Goal: Find contact information: Find contact information

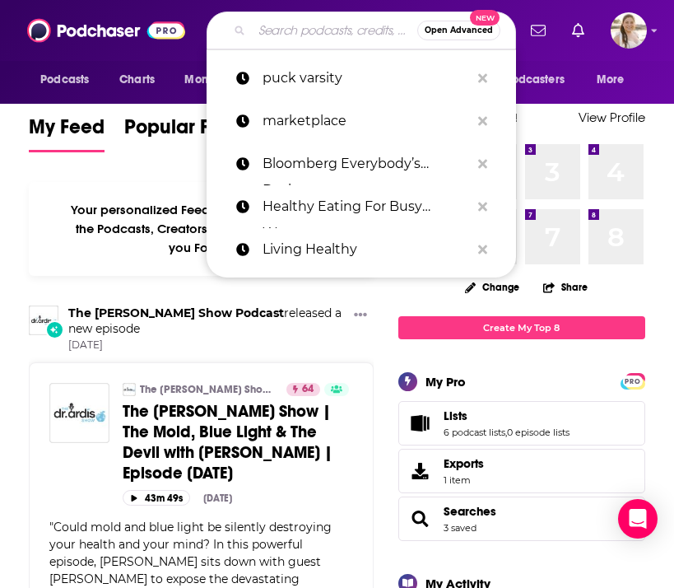
click at [281, 34] on input "Search podcasts, credits, & more..." at bounding box center [334, 30] width 165 height 26
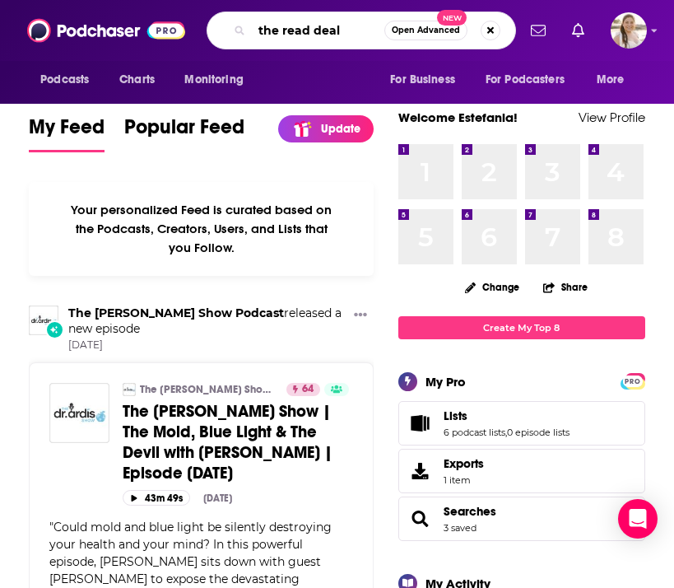
type input "the read deal"
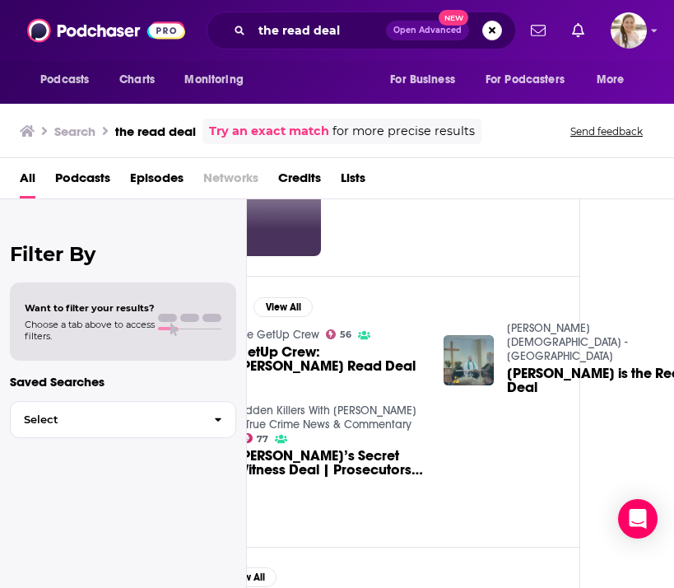
scroll to position [127, 0]
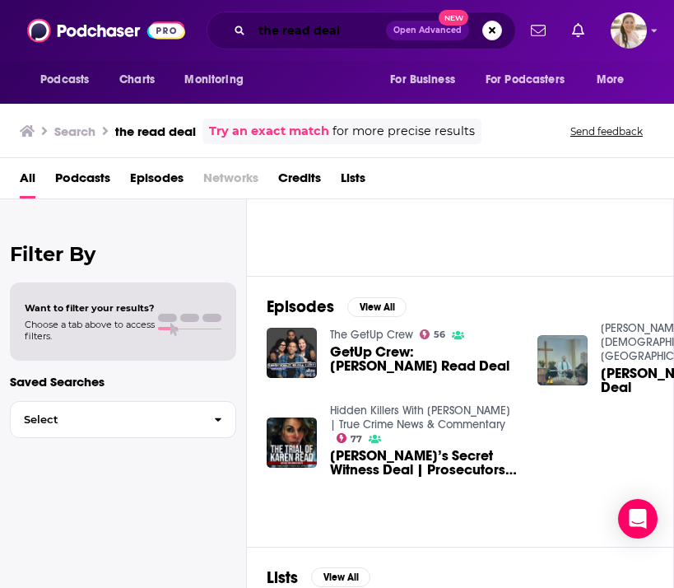
click at [332, 36] on input "the read deal" at bounding box center [319, 30] width 134 height 26
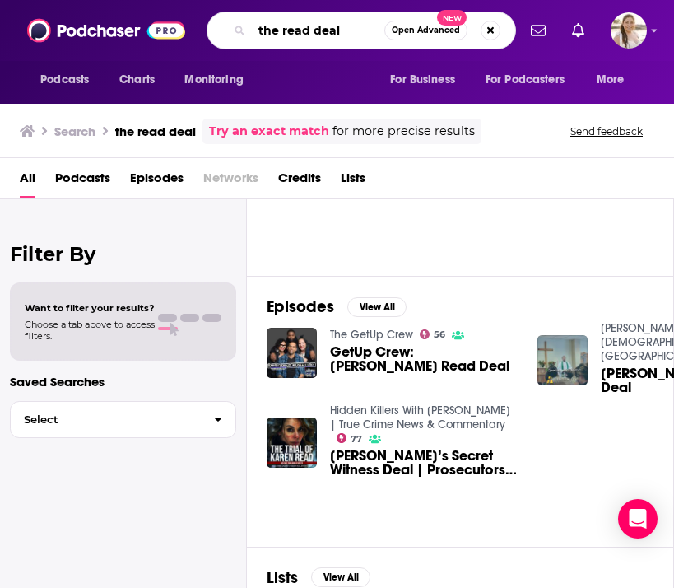
drag, startPoint x: 373, startPoint y: 35, endPoint x: 244, endPoint y: 34, distance: 129.2
click at [244, 34] on div "the read deal Open Advanced New" at bounding box center [361, 31] width 309 height 38
type input "houston sports talk"
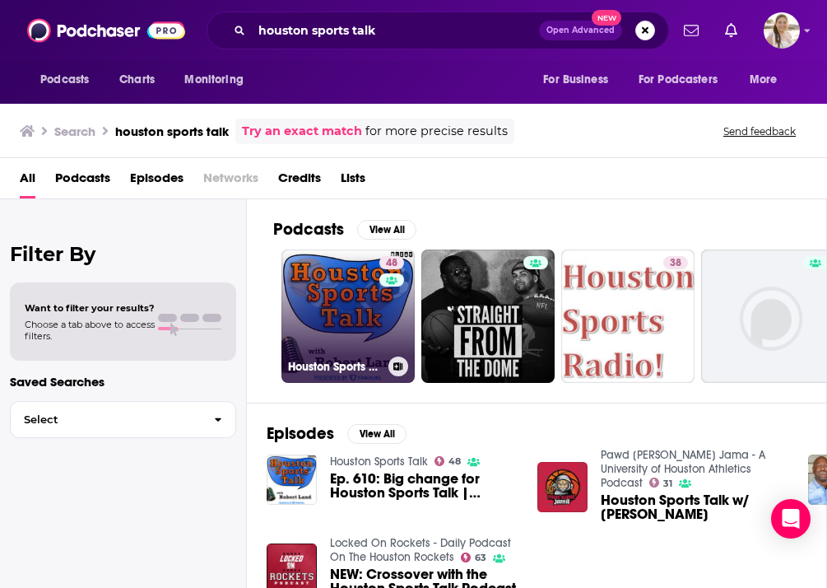
click at [348, 341] on link "48 Houston Sports Talk" at bounding box center [347, 315] width 133 height 133
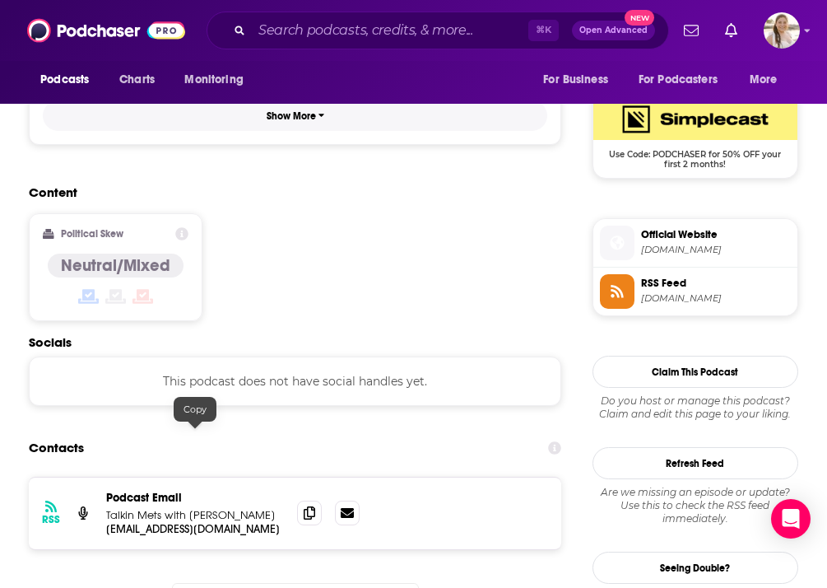
scroll to position [1196, 0]
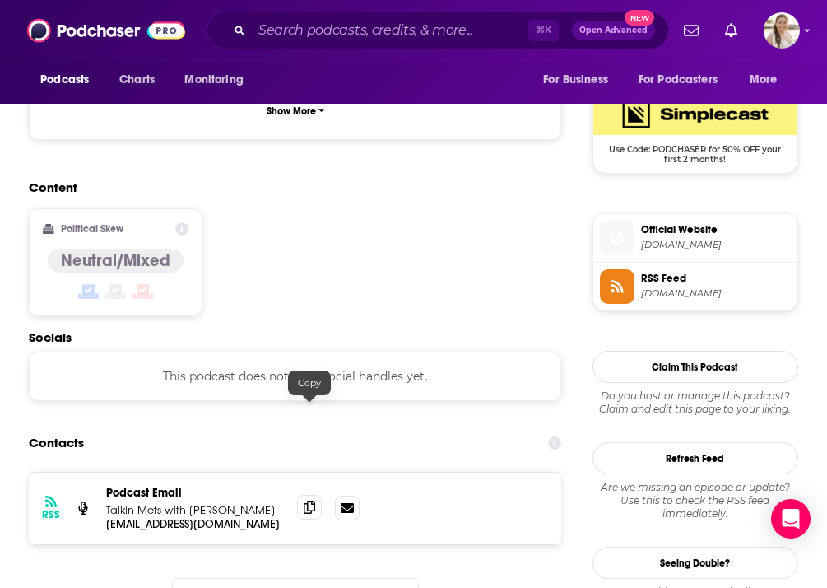
click at [303, 495] on span at bounding box center [309, 507] width 25 height 25
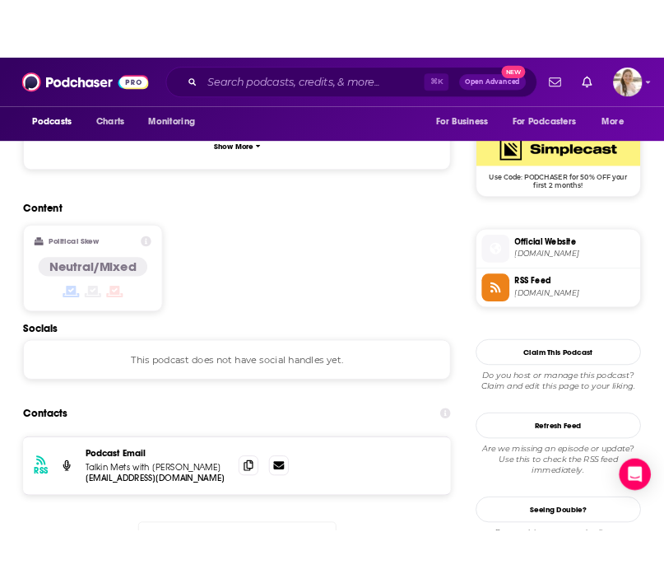
scroll to position [1306, 0]
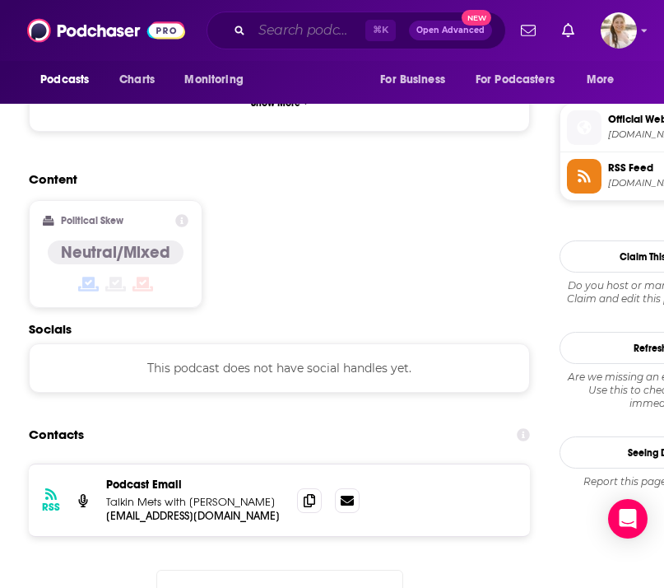
click at [289, 18] on input "Search podcasts, credits, & more..." at bounding box center [309, 30] width 114 height 26
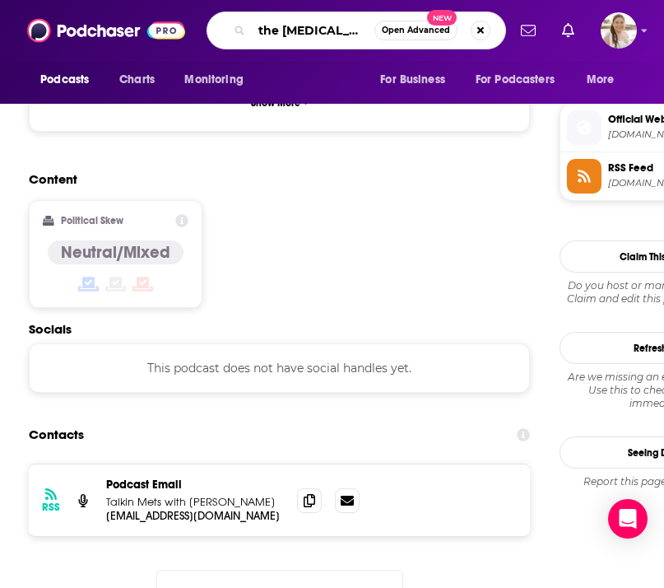
type input "the [MEDICAL_DATA] at will"
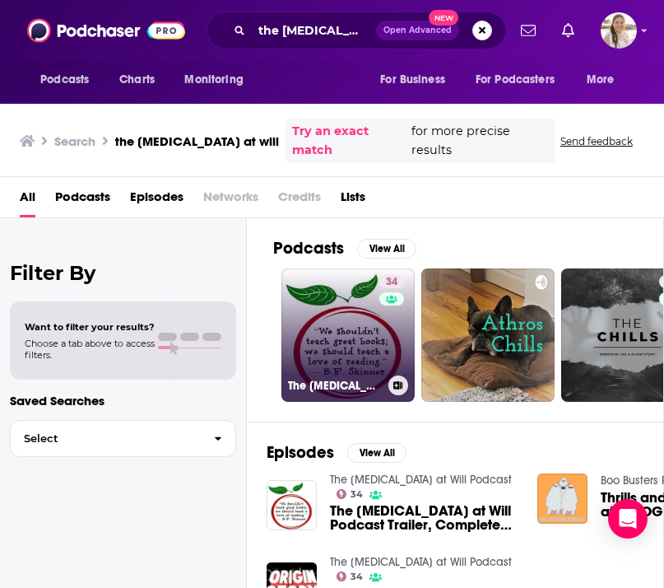
click at [365, 328] on link "34 The [MEDICAL_DATA] at Will Podcast" at bounding box center [347, 334] width 133 height 133
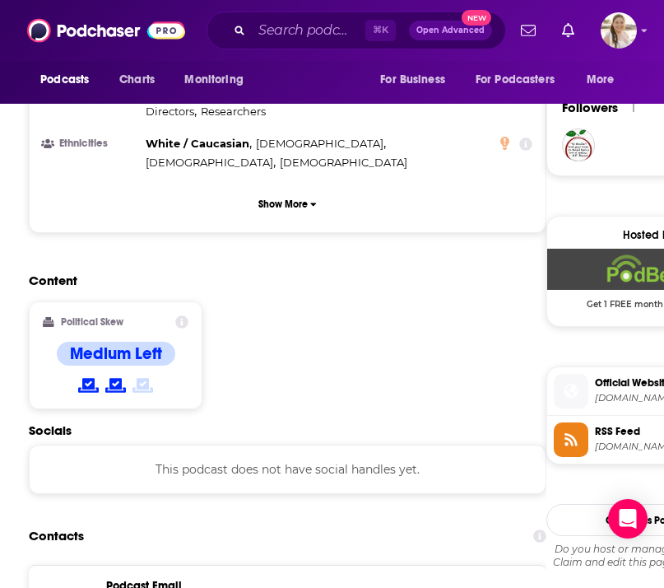
scroll to position [1248, 0]
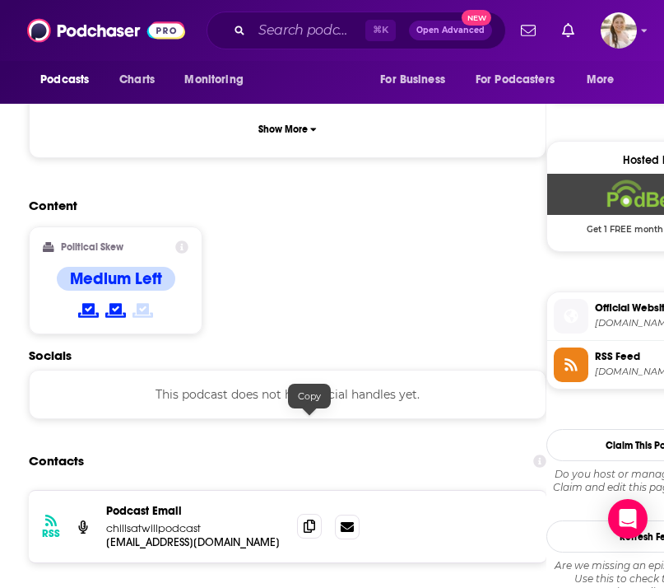
click at [309, 519] on icon at bounding box center [310, 525] width 12 height 13
click at [276, 33] on input "Search podcasts, credits, & more..." at bounding box center [309, 30] width 114 height 26
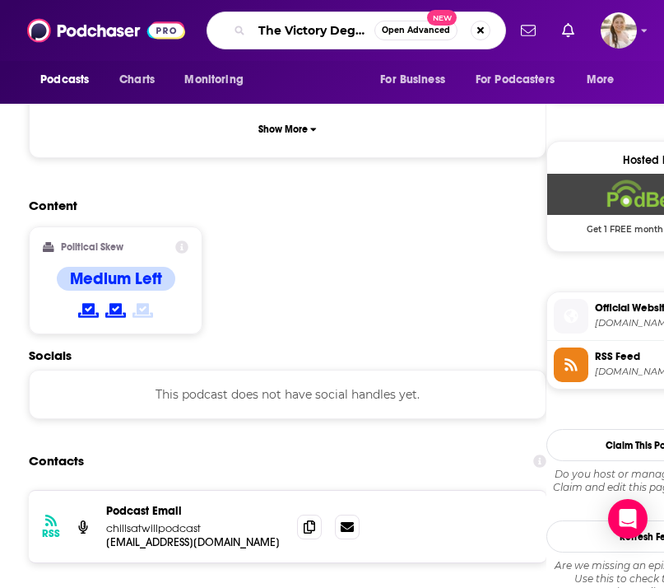
scroll to position [0, 0]
type input "The Victory Degree"
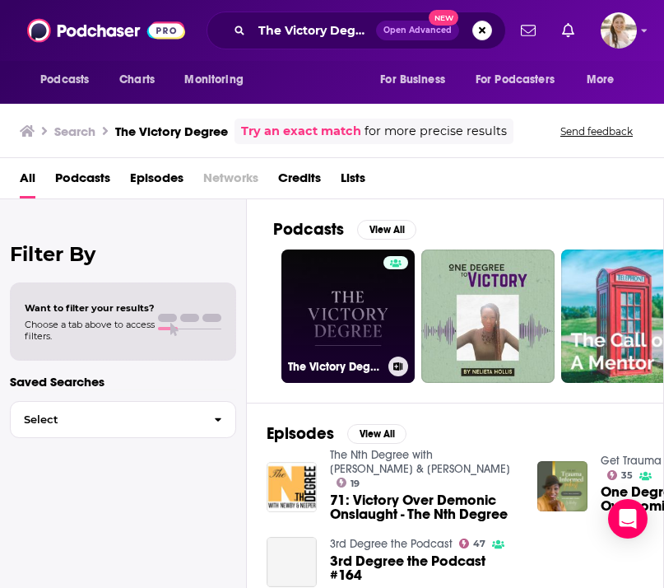
click at [370, 315] on link "The Victory Degree" at bounding box center [347, 315] width 133 height 133
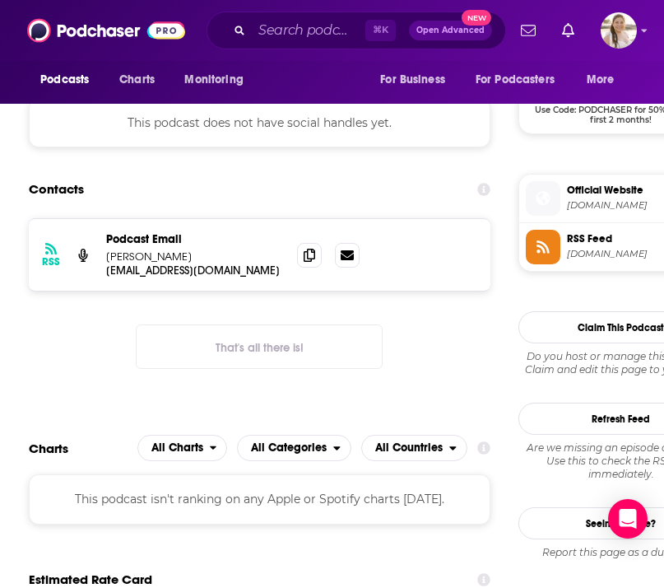
scroll to position [1232, 0]
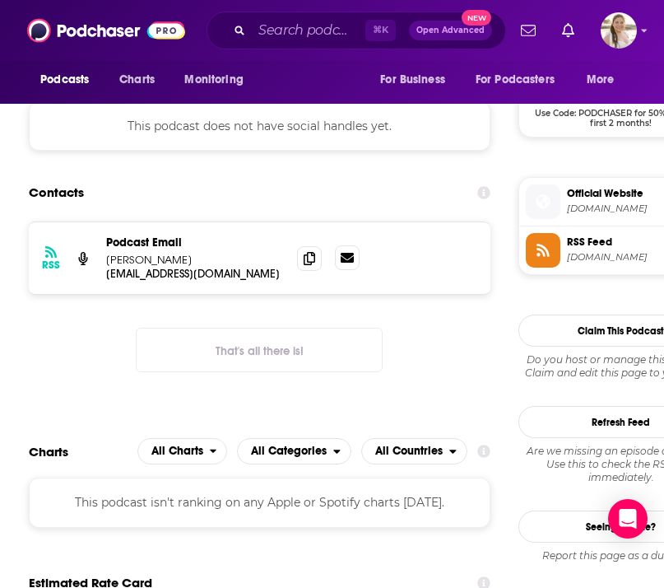
click at [347, 257] on icon at bounding box center [347, 258] width 13 height 10
click at [200, 248] on p "Podcast Email" at bounding box center [195, 242] width 178 height 14
click at [196, 265] on p "[PERSON_NAME]" at bounding box center [195, 260] width 178 height 14
click at [195, 267] on p "[EMAIL_ADDRESS][DOMAIN_NAME]" at bounding box center [195, 274] width 178 height 14
drag, startPoint x: 249, startPoint y: 267, endPoint x: 121, endPoint y: 268, distance: 127.6
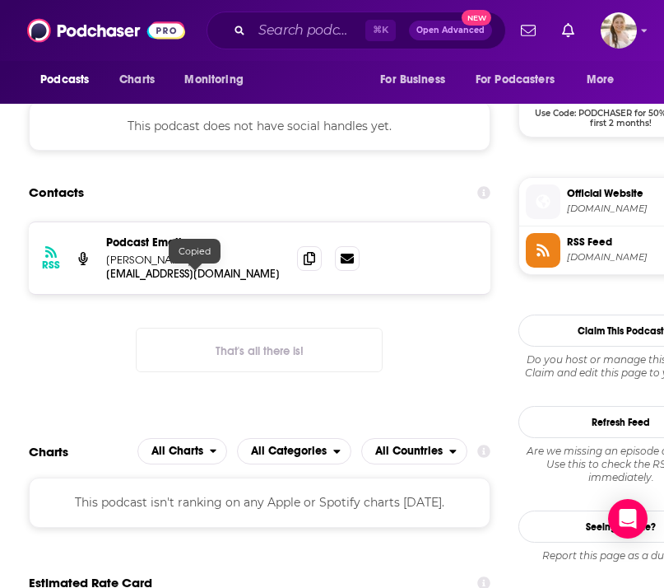
click at [121, 268] on div "Podcast Email [PERSON_NAME] [EMAIL_ADDRESS][DOMAIN_NAME] [EMAIL_ADDRESS][DOMAIN…" at bounding box center [195, 257] width 178 height 45
click at [308, 250] on span at bounding box center [309, 257] width 25 height 25
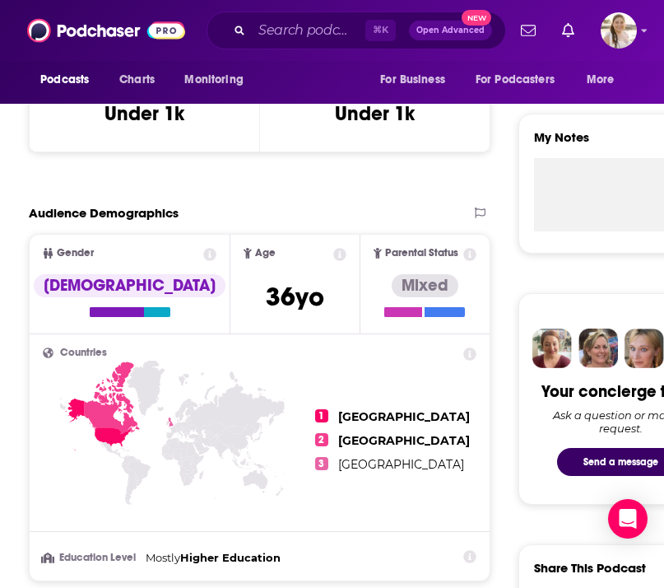
scroll to position [515, 0]
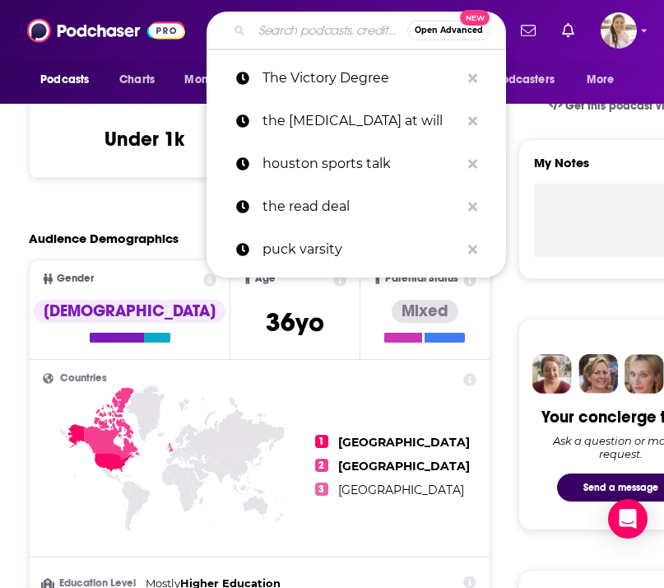
click at [286, 35] on input "Search podcasts, credits, & more..." at bounding box center [330, 30] width 156 height 26
paste input "The Naismith Trophy"
type input "The Naismith Trophy"
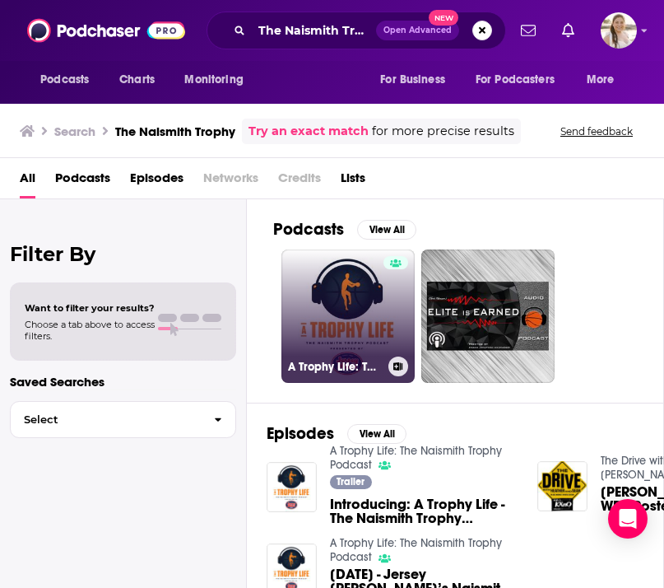
click at [333, 319] on link "A Trophy Life: The Naismith Trophy Podcast" at bounding box center [347, 315] width 133 height 133
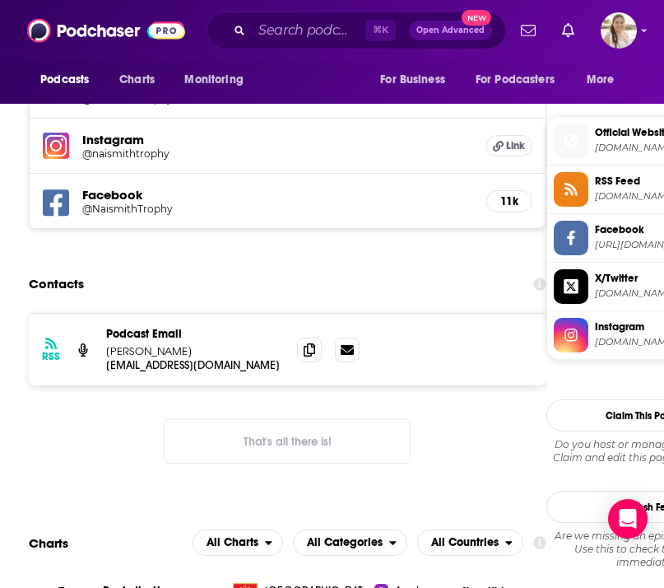
scroll to position [1305, 0]
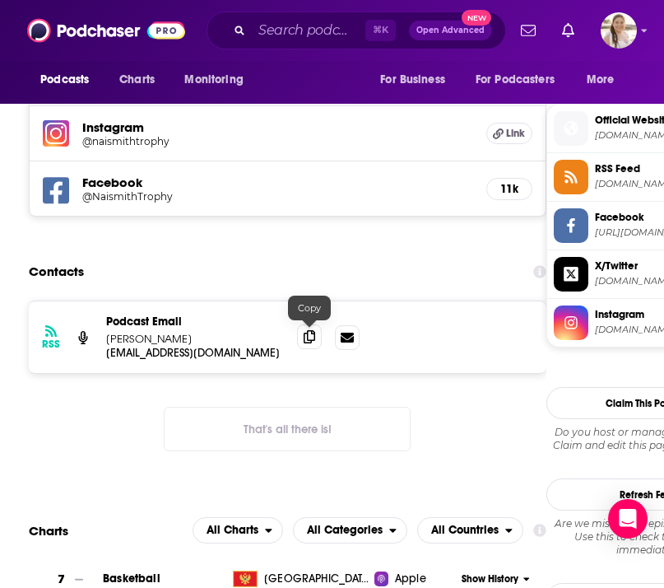
click at [306, 338] on icon at bounding box center [310, 336] width 12 height 13
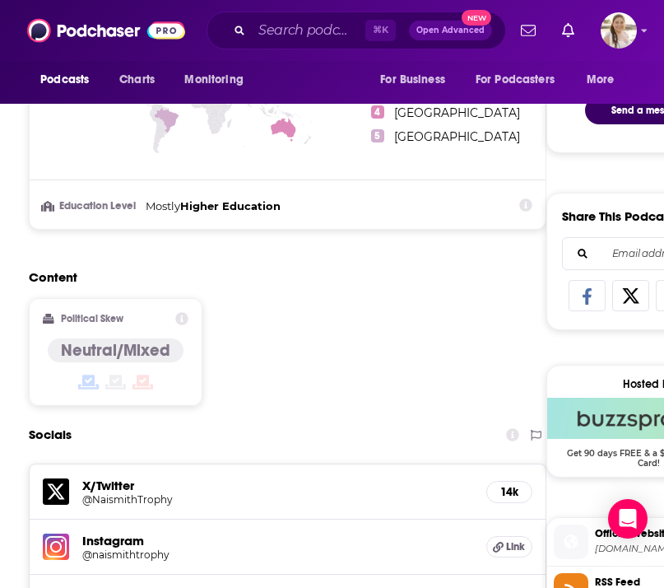
scroll to position [659, 0]
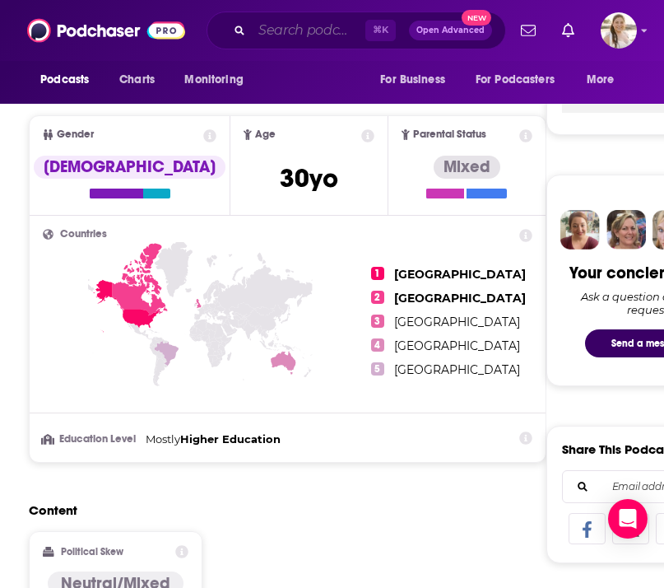
click at [292, 31] on input "Search podcasts, credits, & more..." at bounding box center [309, 30] width 114 height 26
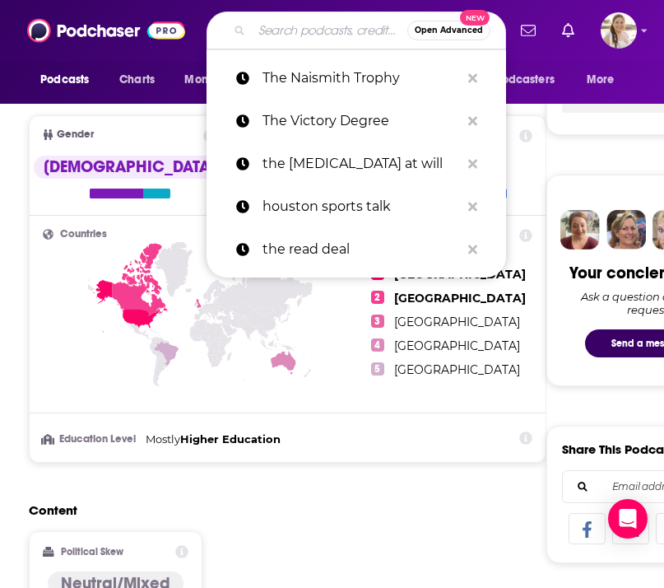
paste input "Locked on Rockets"
type input "Locked on Rockets"
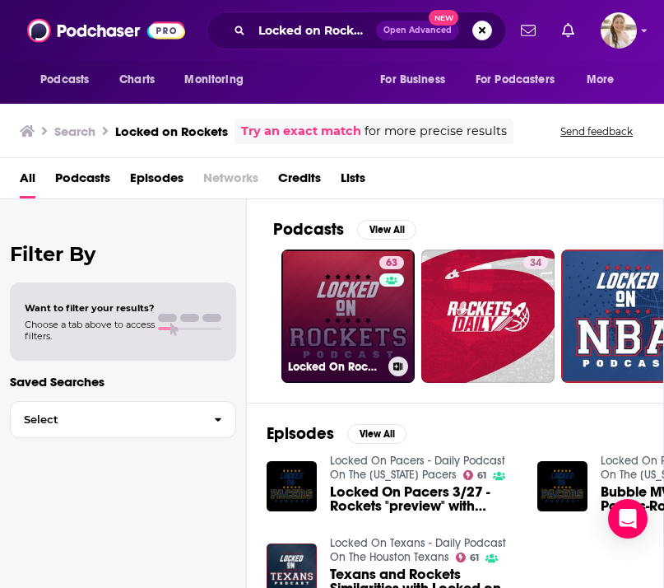
click at [342, 325] on link "63 Locked On Rockets - Daily Podcast On The Houston Rockets" at bounding box center [347, 315] width 133 height 133
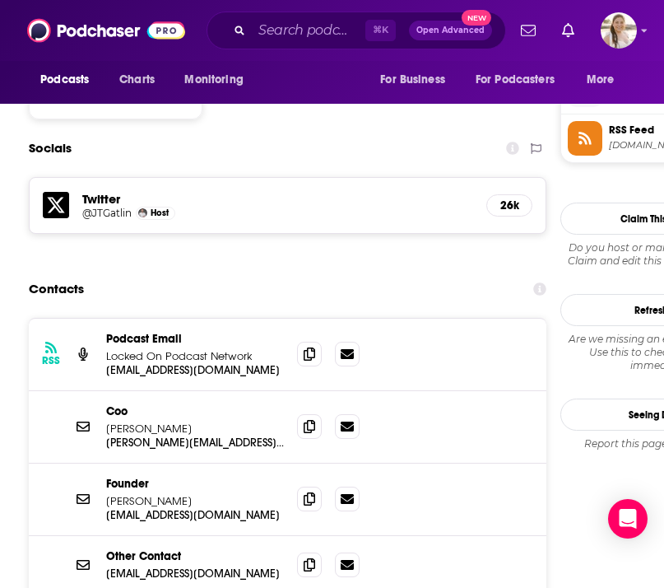
scroll to position [1503, 0]
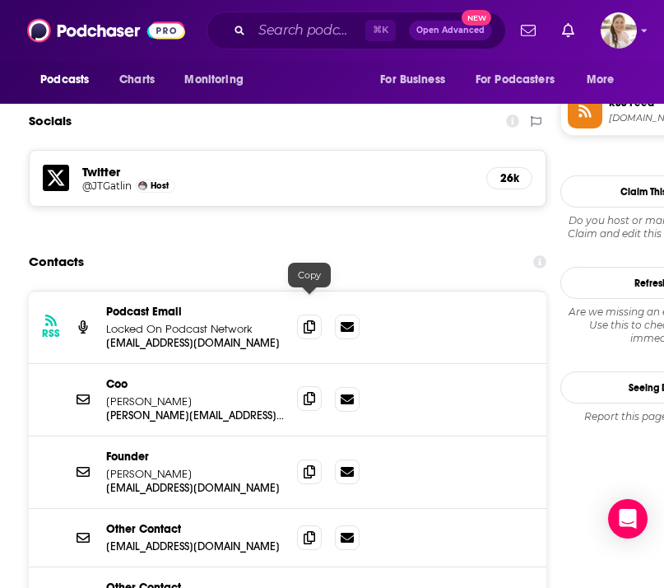
click at [308, 392] on icon at bounding box center [310, 398] width 12 height 13
click at [315, 314] on span at bounding box center [309, 326] width 25 height 25
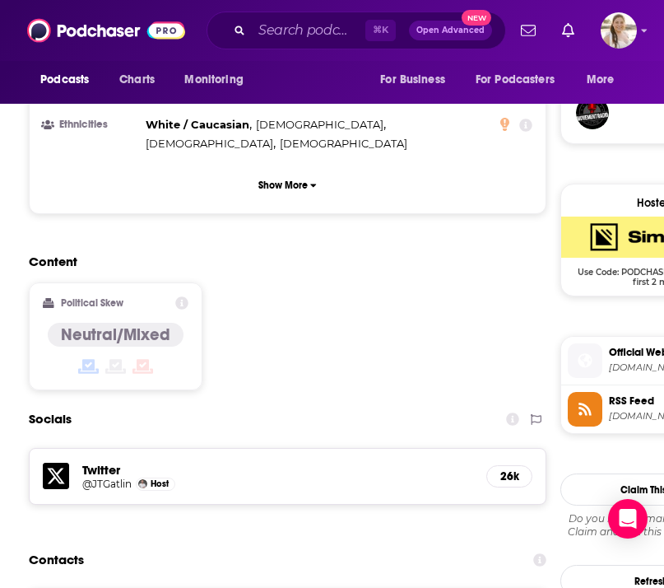
scroll to position [1079, 0]
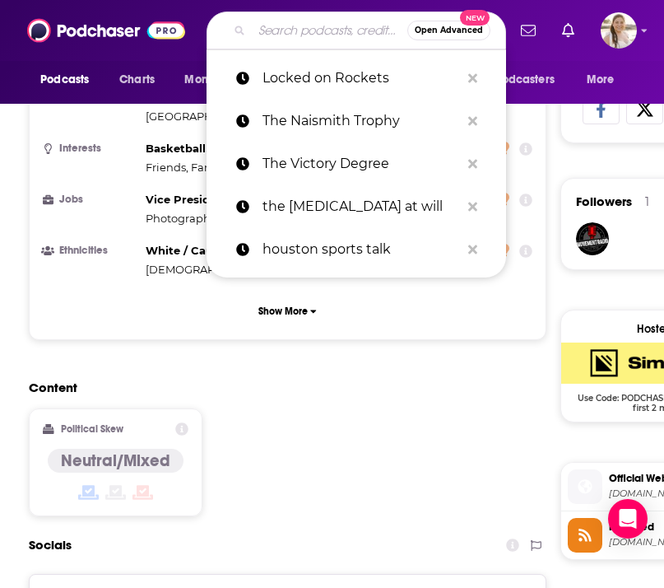
click at [308, 34] on input "Search podcasts, credits, & more..." at bounding box center [330, 30] width 156 height 26
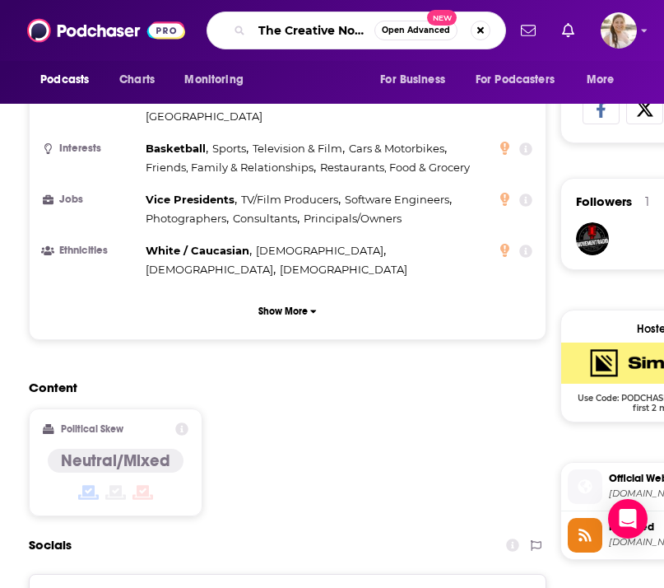
scroll to position [0, 3]
type input "The Creative Nonfiction"
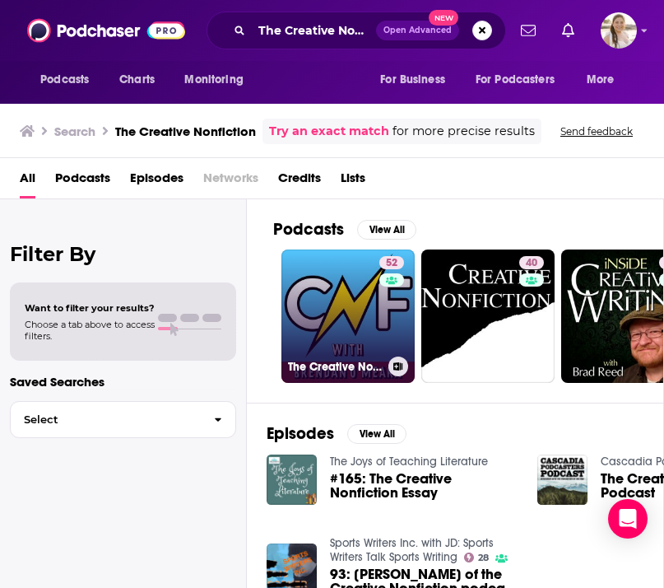
click at [347, 300] on link "52 The Creative Nonfiction Podcast with [PERSON_NAME]" at bounding box center [347, 315] width 133 height 133
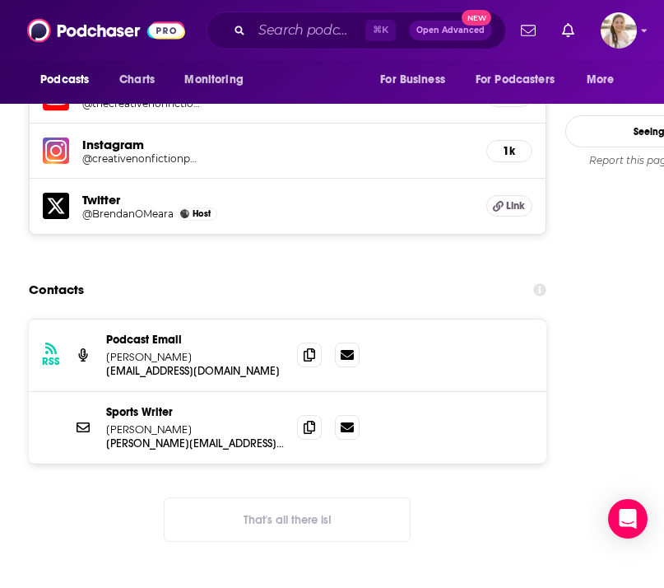
scroll to position [1582, 0]
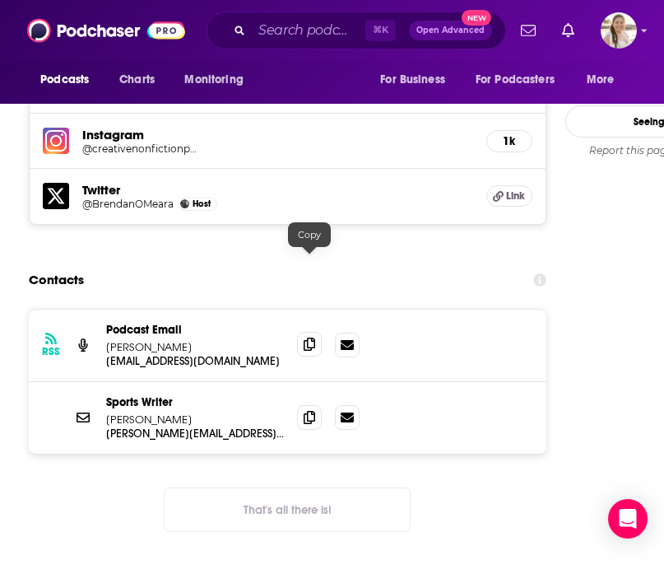
click at [310, 337] on icon at bounding box center [310, 343] width 12 height 13
click at [314, 337] on icon at bounding box center [310, 343] width 12 height 13
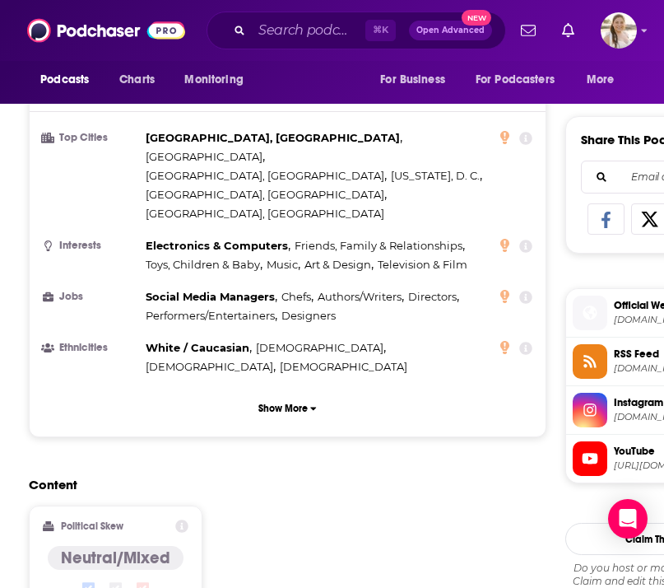
scroll to position [369, 0]
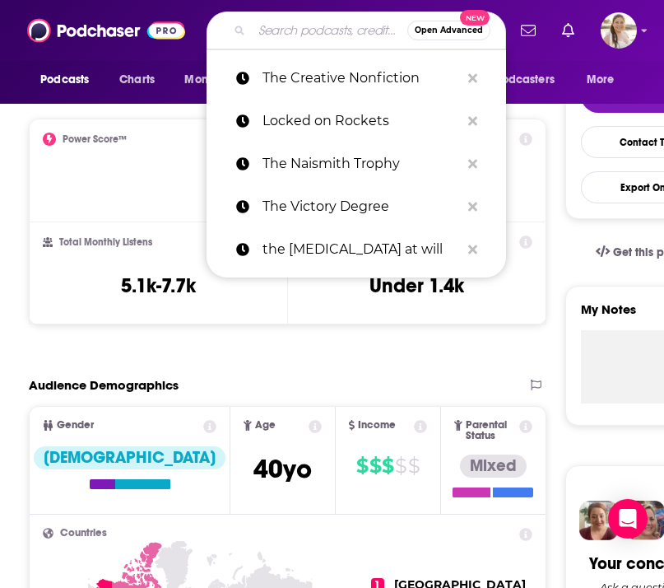
click at [296, 34] on input "Search podcasts, credits, & more..." at bounding box center [330, 30] width 156 height 26
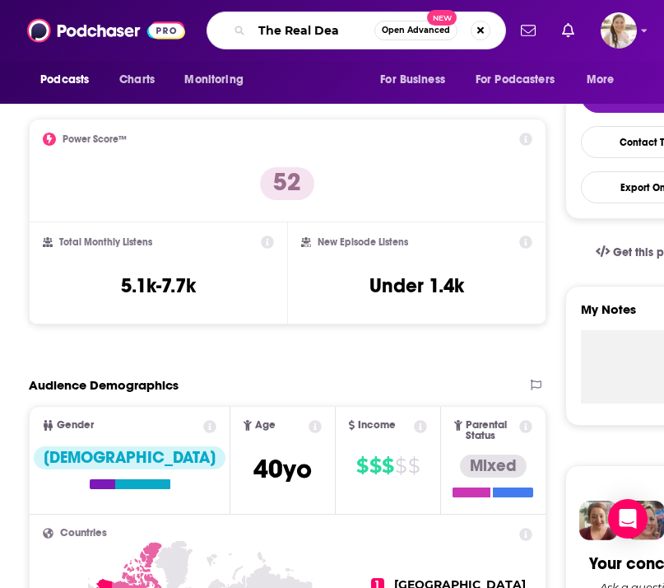
type input "The Real Deal"
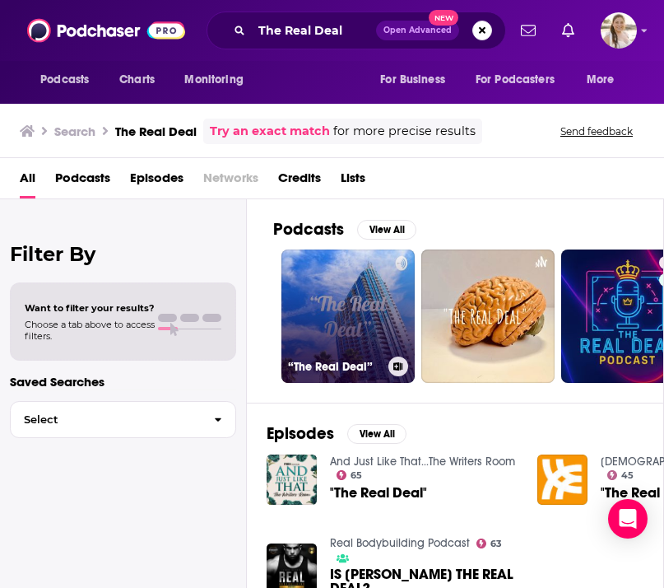
click at [374, 346] on link "“The Real Deal”" at bounding box center [347, 315] width 133 height 133
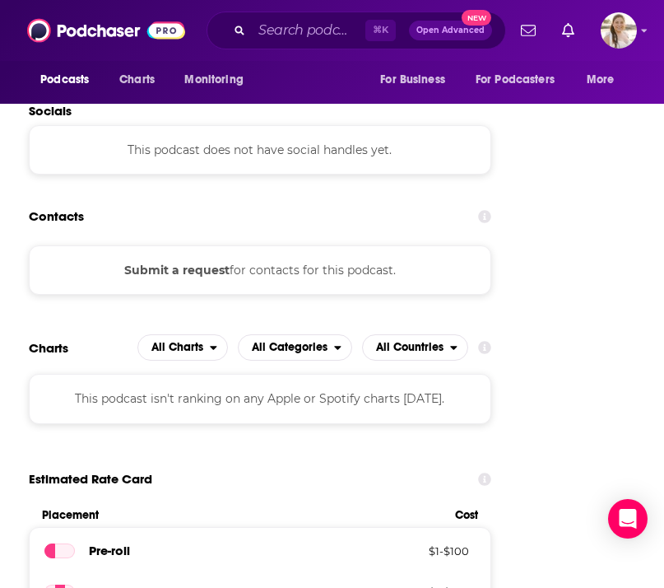
scroll to position [1582, 0]
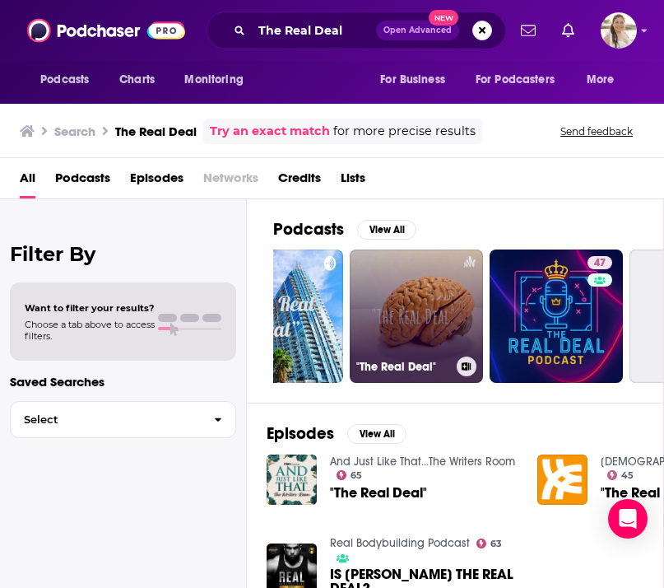
scroll to position [0, 96]
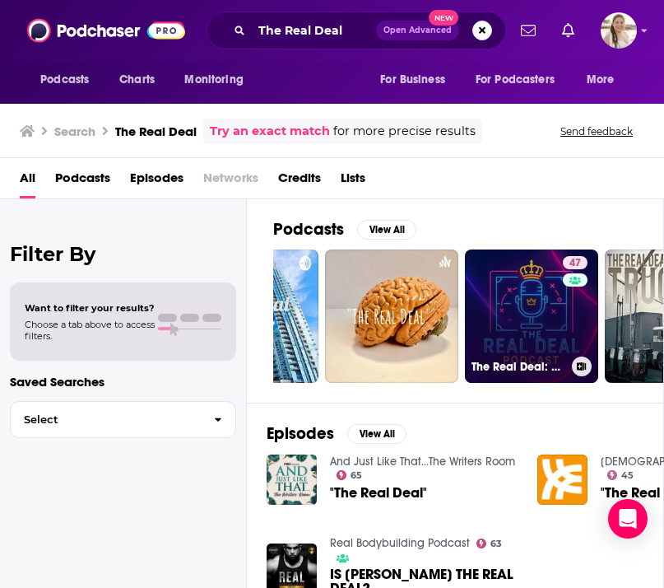
click at [503, 314] on link "47 The Real Deal: A Real Madrid Podcast" at bounding box center [531, 315] width 133 height 133
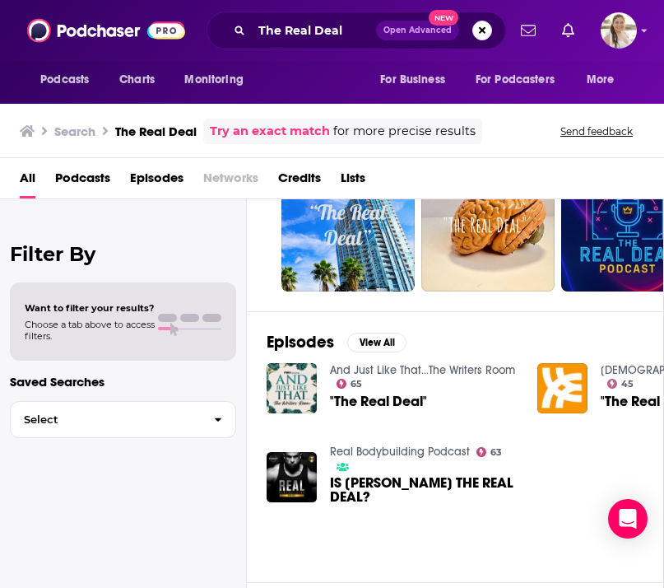
scroll to position [92, 0]
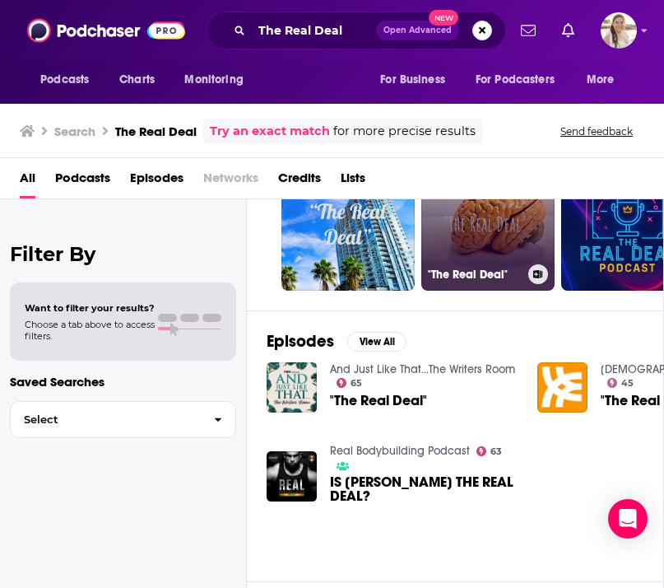
click at [495, 237] on link ""The Real Deal"" at bounding box center [487, 223] width 133 height 133
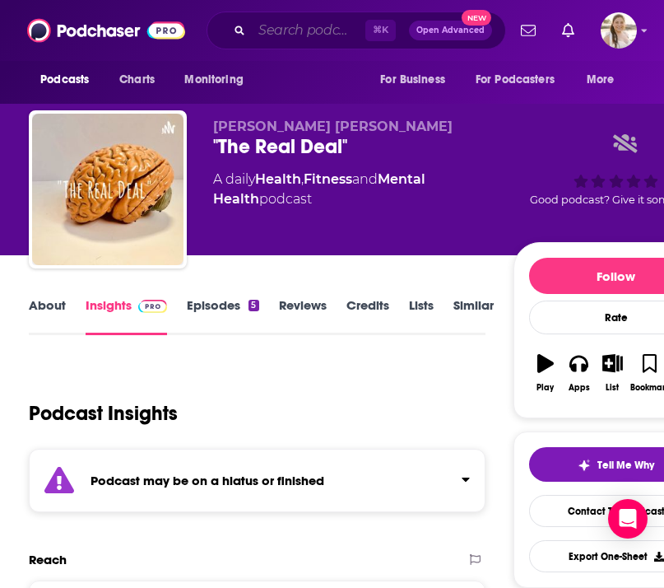
click at [313, 30] on input "Search podcasts, credits, & more..." at bounding box center [309, 30] width 114 height 26
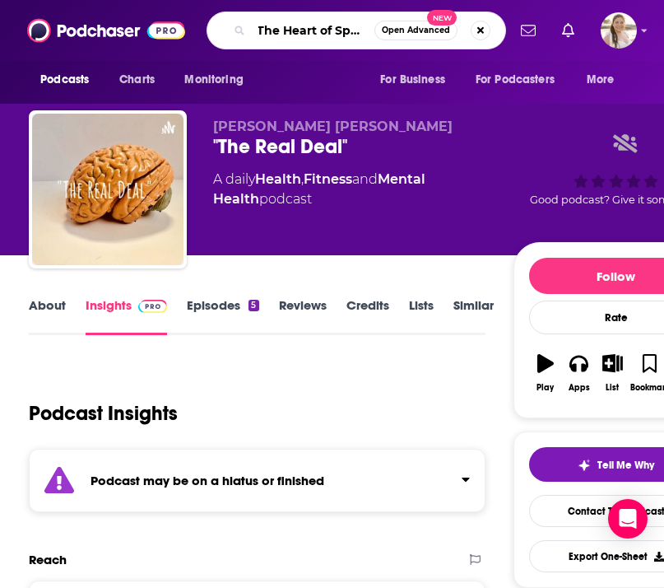
type input "The Heart of Sports"
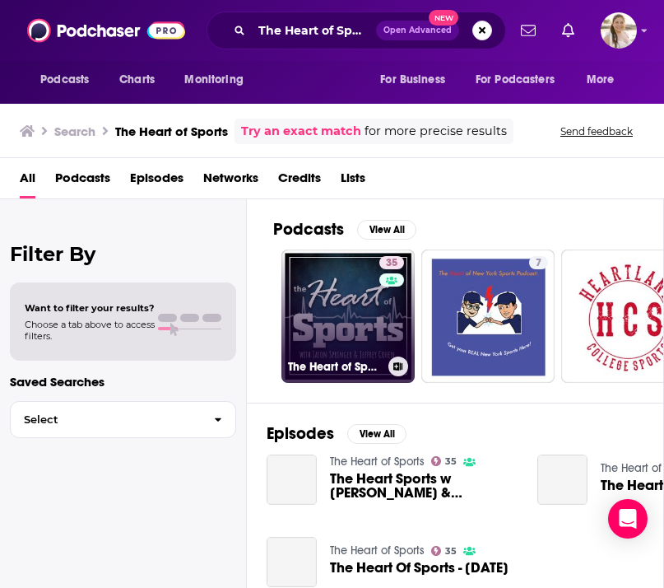
click at [331, 332] on link "35 The Heart of Sports" at bounding box center [347, 315] width 133 height 133
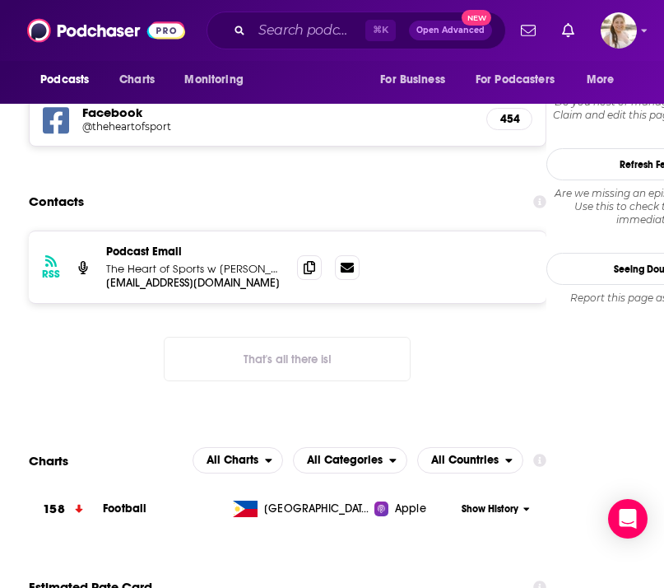
scroll to position [1557, 0]
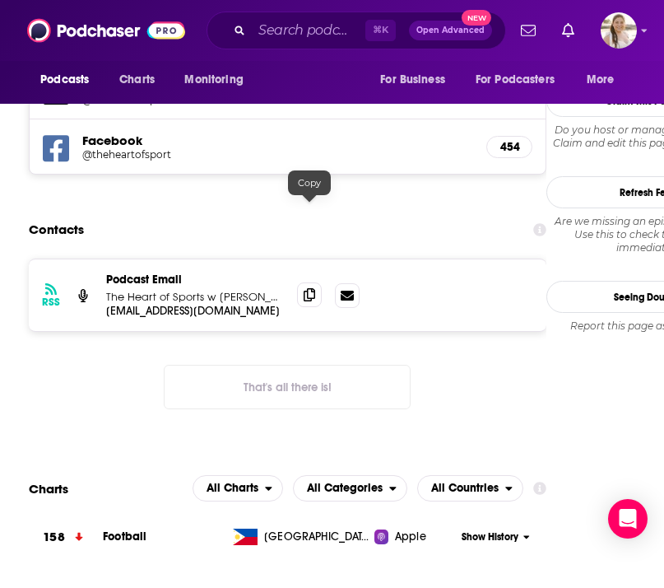
click at [308, 288] on icon at bounding box center [310, 294] width 12 height 13
click at [296, 33] on input "Search podcasts, credits, & more..." at bounding box center [309, 30] width 114 height 26
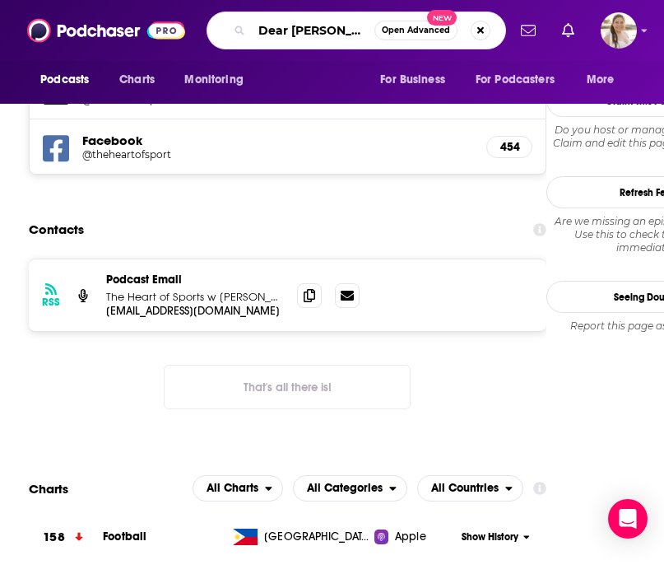
type input "Dear [PERSON_NAME]"
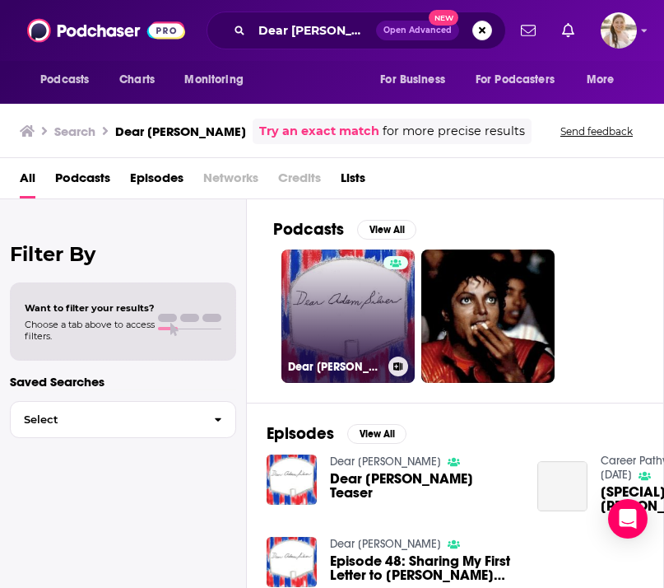
click at [368, 314] on link "Dear [PERSON_NAME]" at bounding box center [347, 315] width 133 height 133
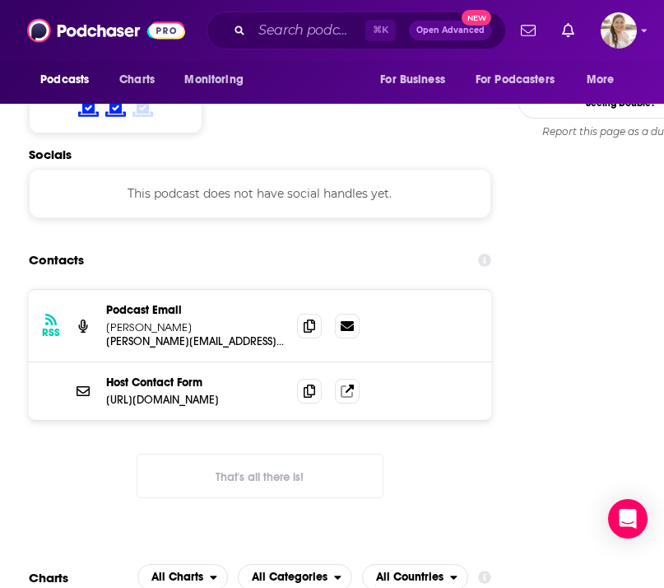
scroll to position [1505, 0]
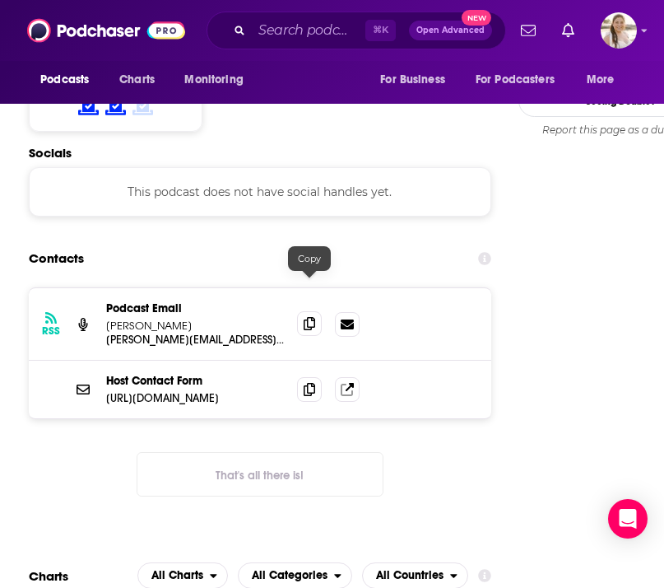
click at [307, 317] on icon at bounding box center [310, 323] width 12 height 13
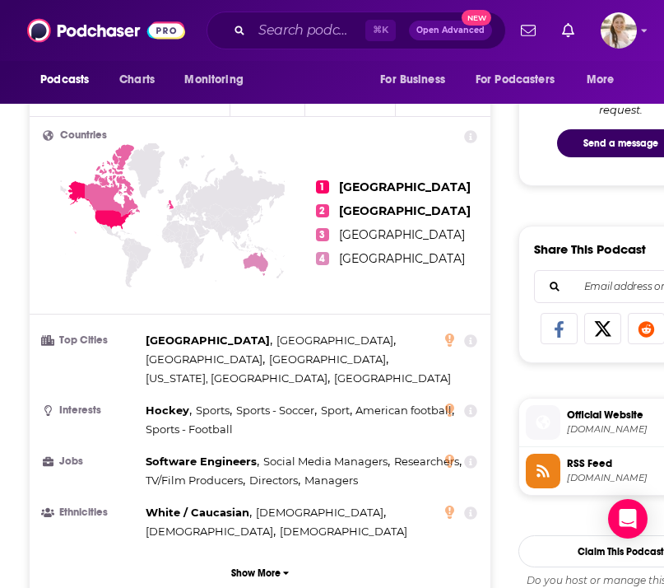
scroll to position [816, 0]
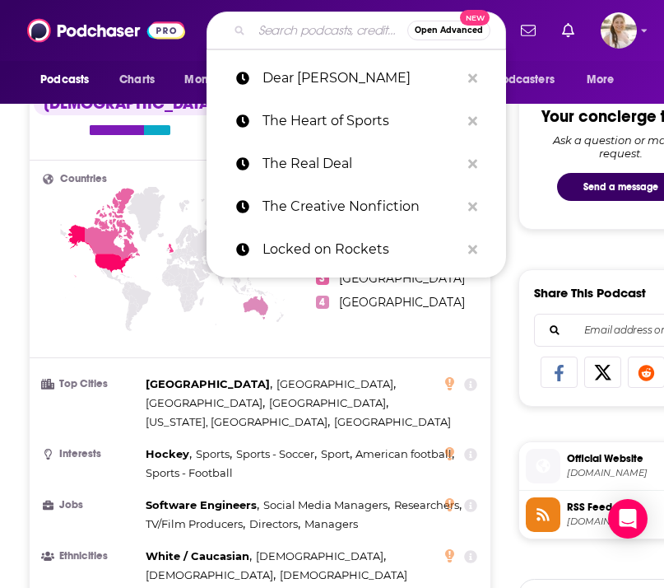
click at [329, 43] on input "Search podcasts, credits, & more..." at bounding box center [330, 30] width 156 height 26
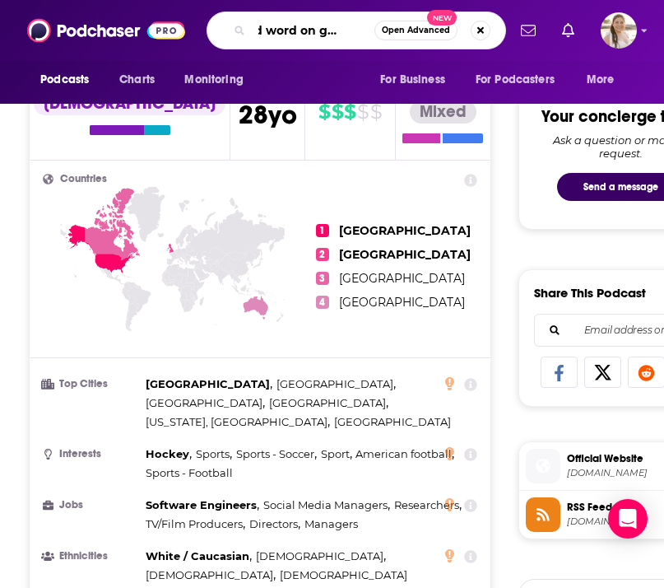
type input "Good word on goodwill"
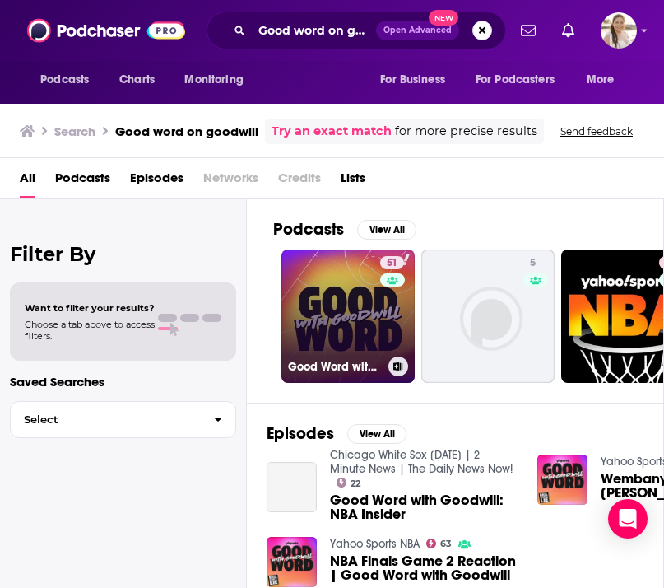
click at [346, 314] on link "51 Good Word with Goodwill" at bounding box center [347, 315] width 133 height 133
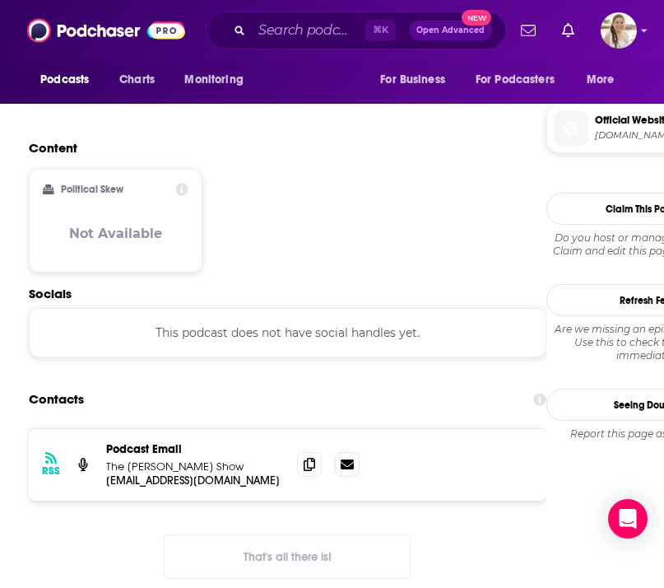
scroll to position [1350, 0]
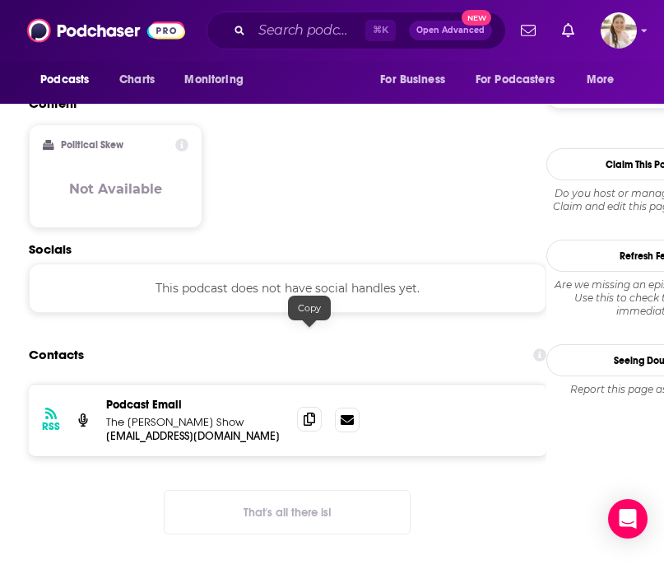
click at [309, 412] on icon at bounding box center [310, 418] width 12 height 13
click at [325, 28] on input "Search podcasts, credits, & more..." at bounding box center [309, 30] width 114 height 26
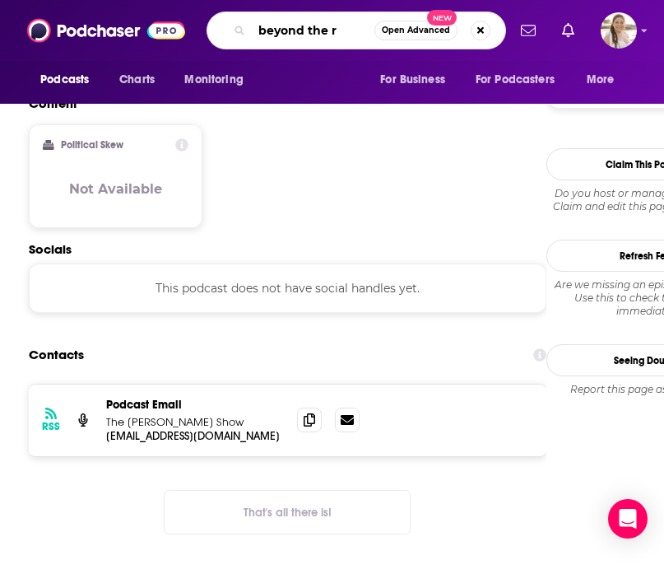
type input "beyond the rk"
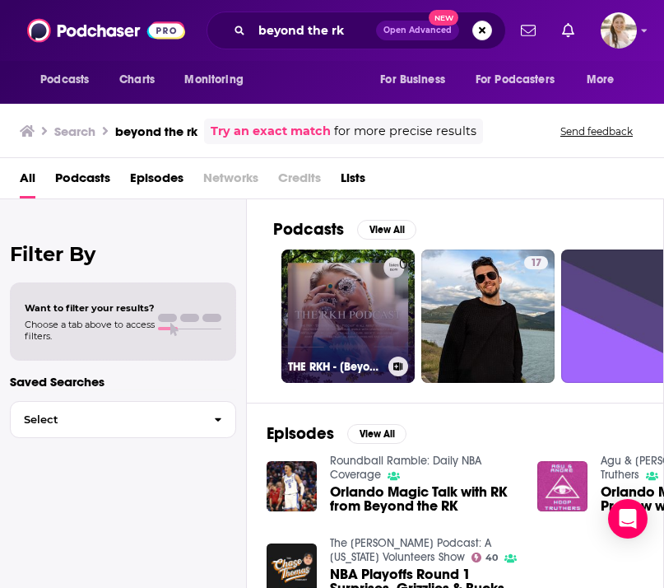
click at [338, 314] on link "0 THE RKH - [Beyond the Eyes]" at bounding box center [347, 315] width 133 height 133
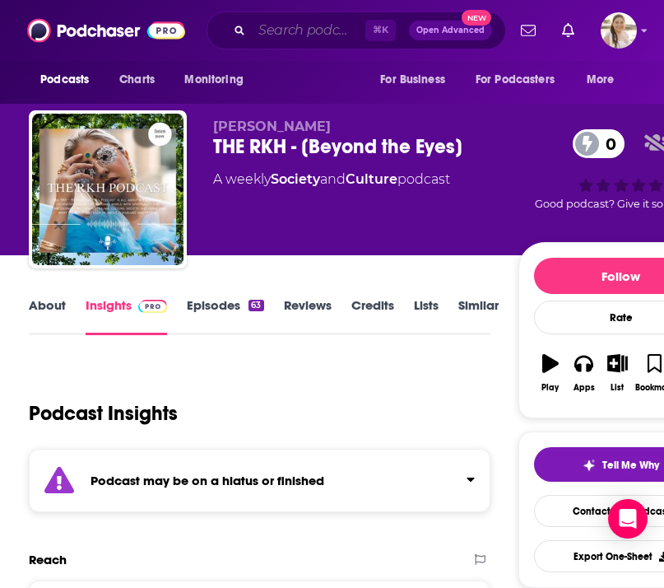
click at [300, 20] on input "Search podcasts, credits, & more..." at bounding box center [309, 30] width 114 height 26
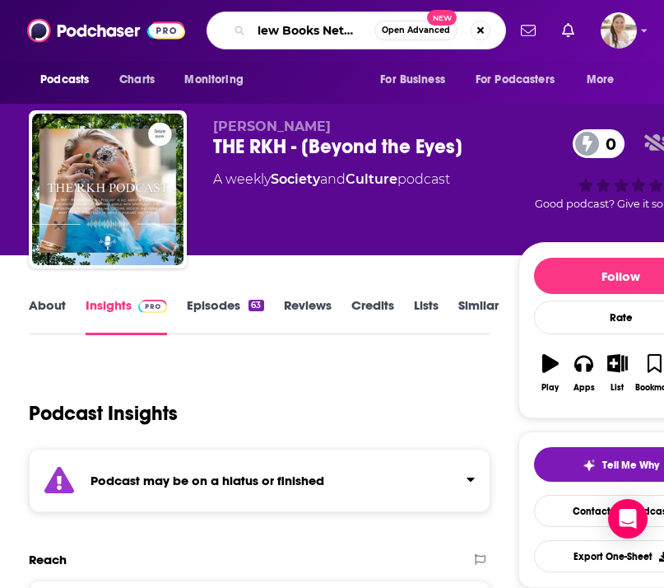
type input "New Books Network"
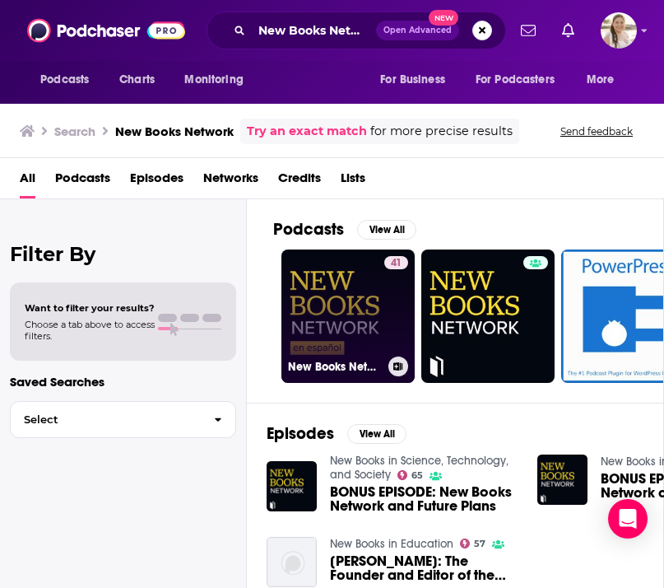
click at [369, 309] on link "41 New Books Network en español" at bounding box center [347, 315] width 133 height 133
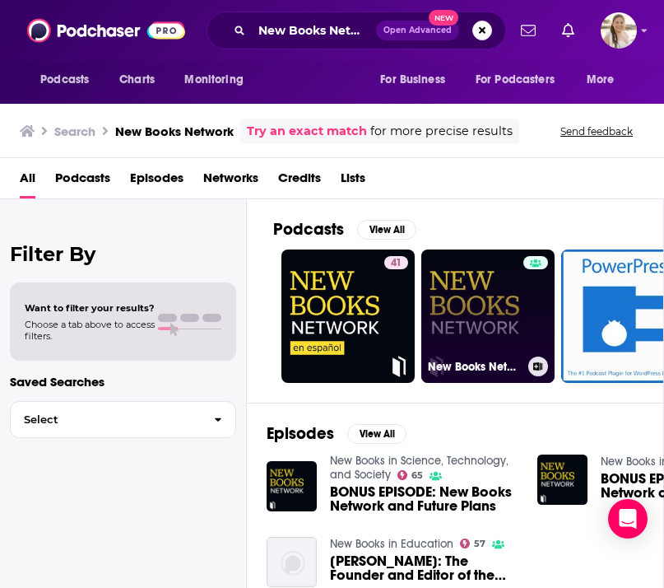
click at [478, 337] on link "New Books Network" at bounding box center [487, 315] width 133 height 133
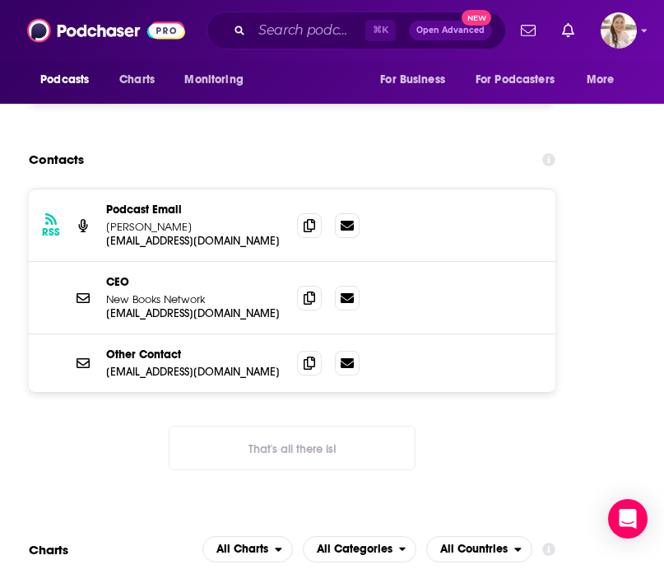
scroll to position [4321, 0]
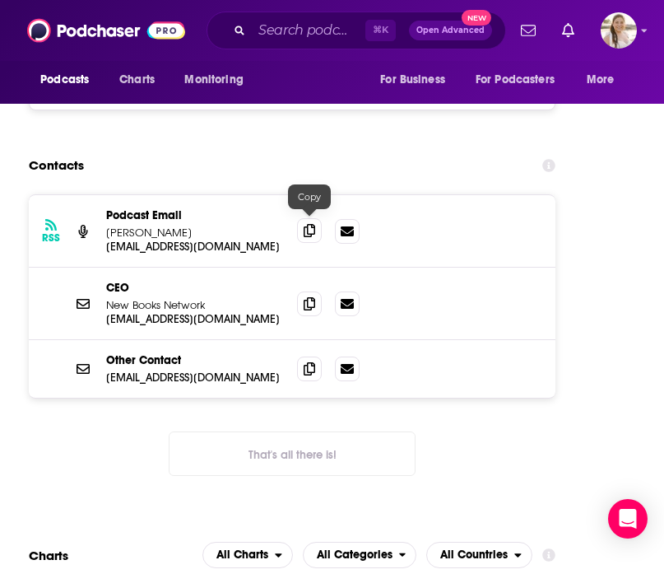
click at [312, 228] on icon at bounding box center [310, 230] width 12 height 13
click at [284, 44] on div "⌘ K Open Advanced New" at bounding box center [357, 31] width 300 height 38
click at [292, 24] on input "Search podcasts, credits, & more..." at bounding box center [309, 30] width 114 height 26
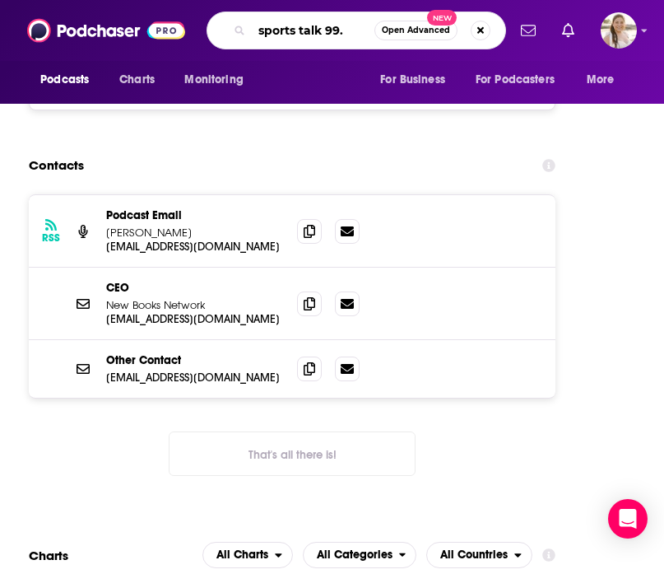
type input "sports talk 99.5"
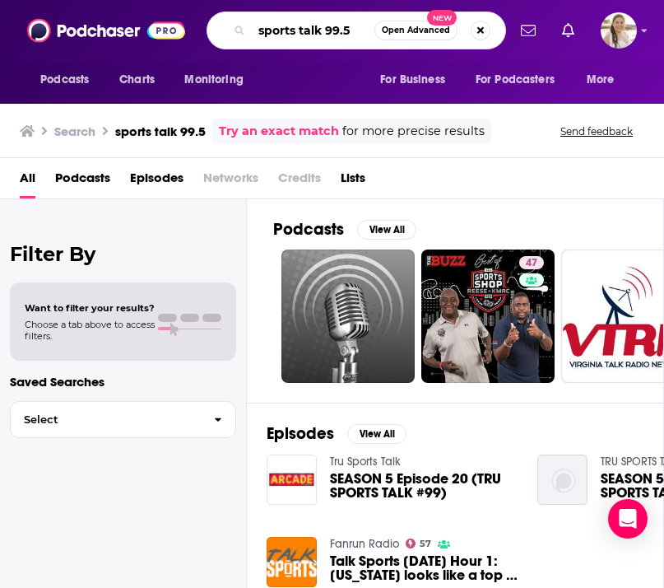
drag, startPoint x: 351, startPoint y: 29, endPoint x: 225, endPoint y: 28, distance: 125.9
click at [225, 28] on div "sports talk 99.5 Open Advanced New" at bounding box center [357, 31] width 300 height 38
type input "Blaze Review"
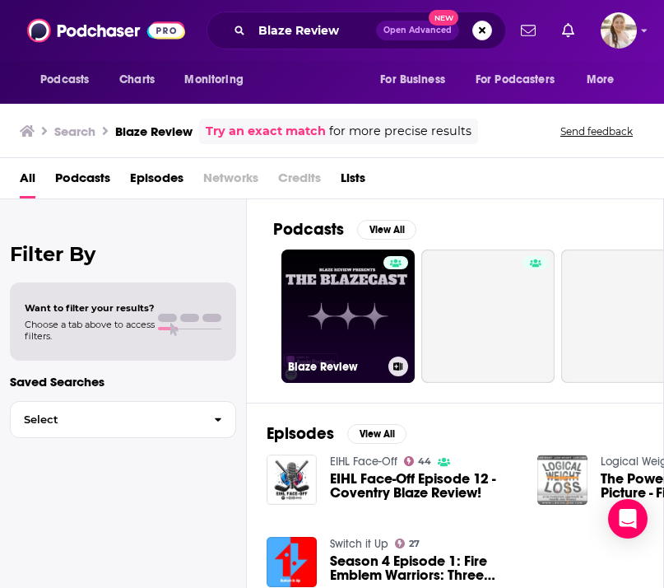
click at [341, 330] on link "Blaze Review" at bounding box center [347, 315] width 133 height 133
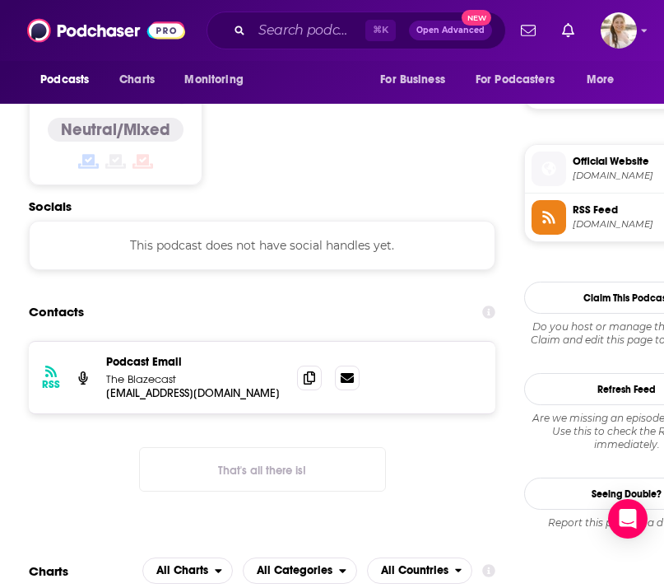
scroll to position [1114, 0]
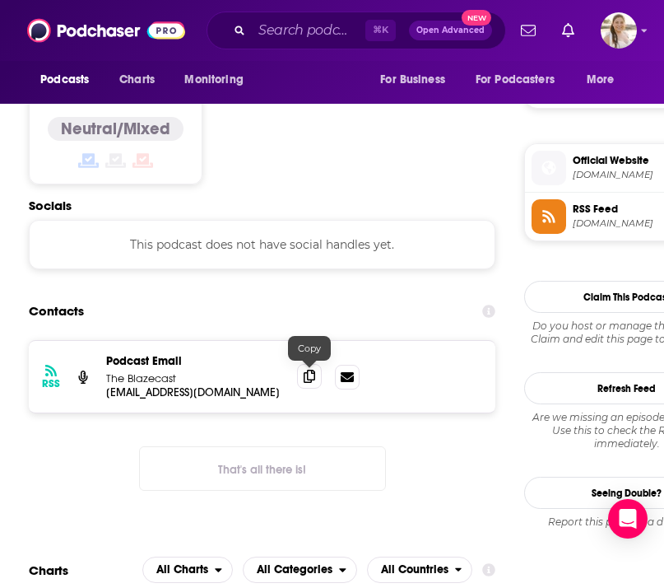
click at [309, 378] on icon at bounding box center [310, 376] width 12 height 13
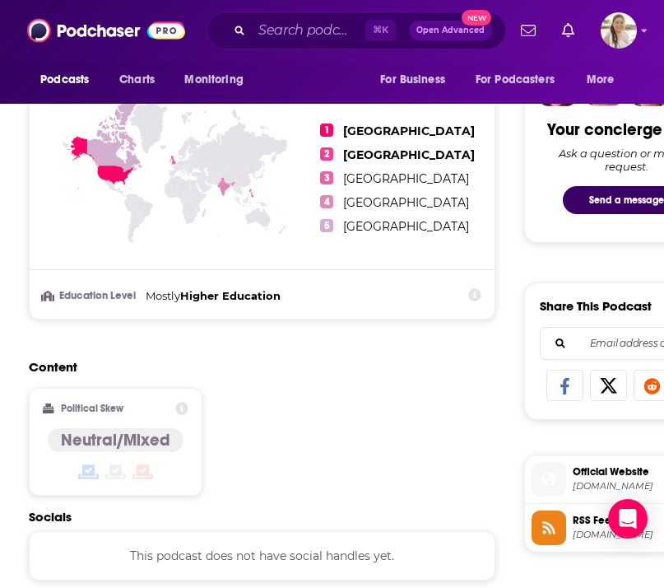
scroll to position [661, 0]
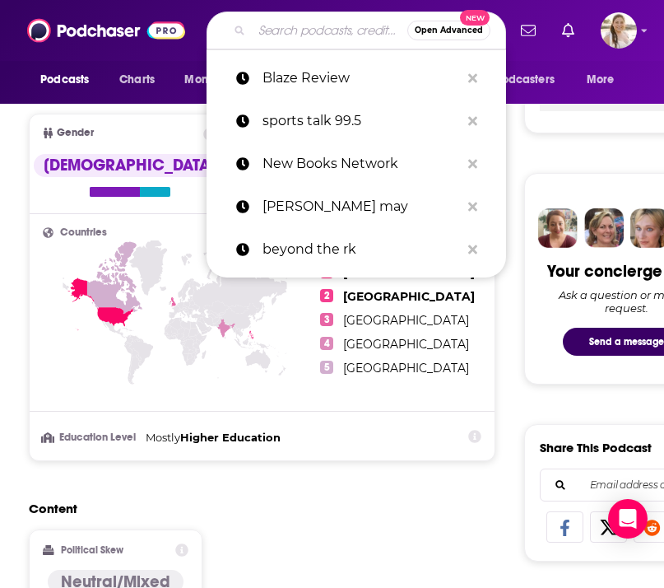
click at [295, 34] on input "Search podcasts, credits, & more..." at bounding box center [330, 30] width 156 height 26
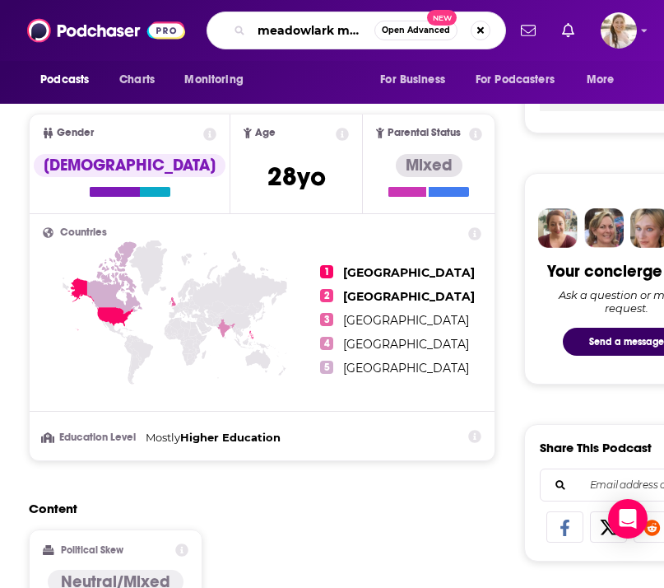
type input "meadowlark media"
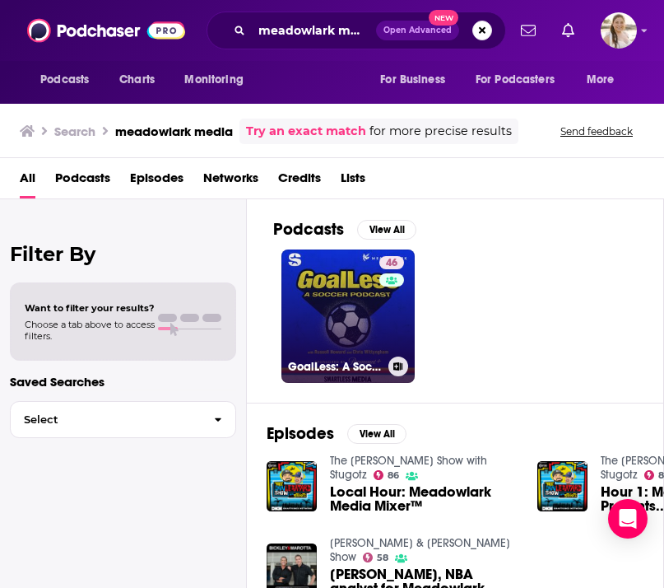
click at [346, 318] on link "46 GoalLess: A Soccer Show" at bounding box center [347, 315] width 133 height 133
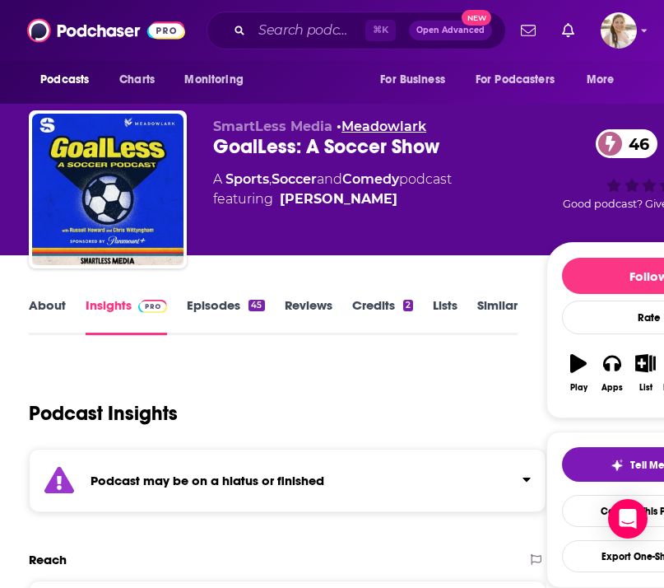
click at [384, 125] on link "Meadowlark" at bounding box center [384, 127] width 85 height 16
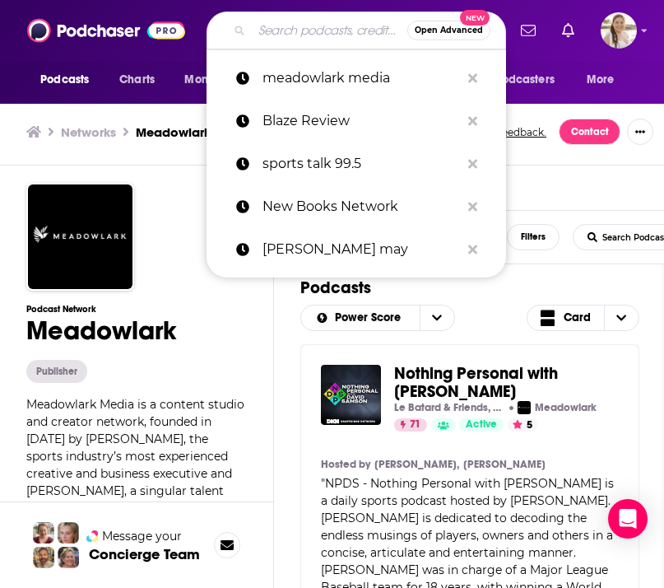
click at [258, 33] on input "Search podcasts, credits, & more..." at bounding box center [330, 30] width 156 height 26
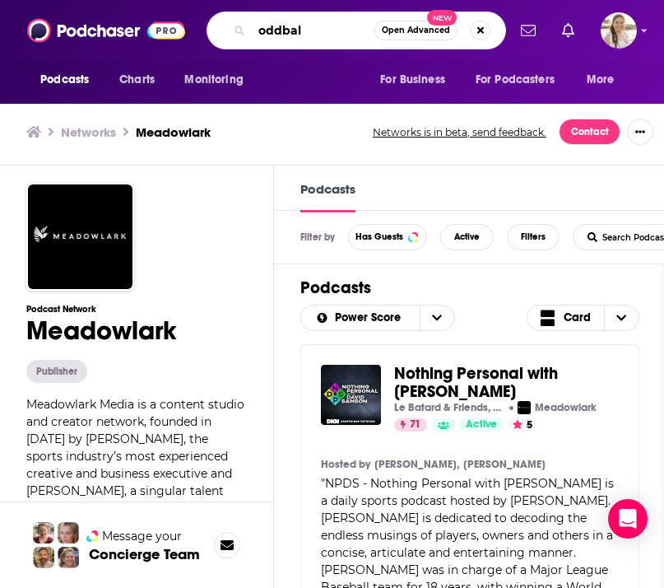
type input "oddball"
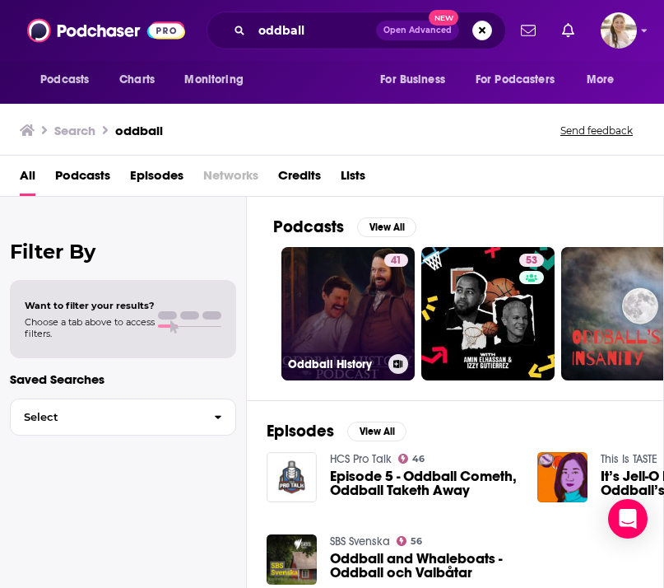
scroll to position [0, 12]
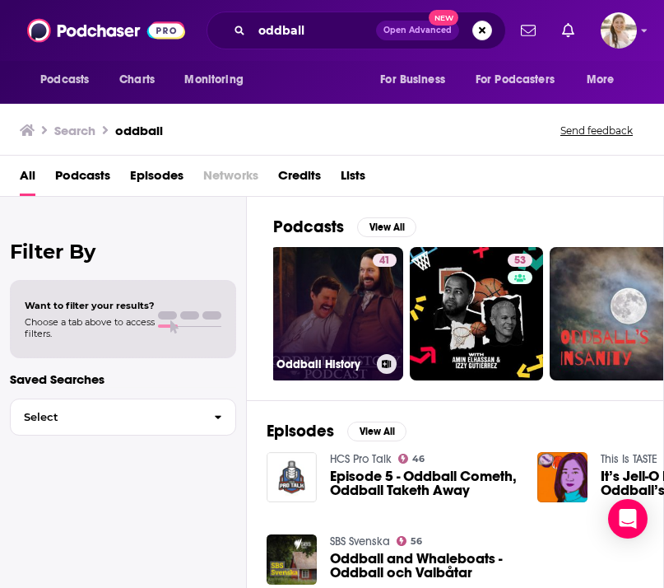
click at [307, 305] on link "41 Oddball History" at bounding box center [336, 313] width 133 height 133
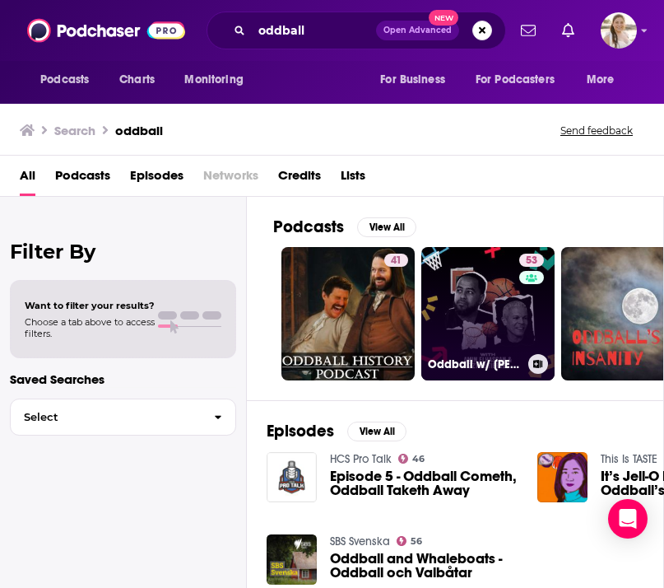
click at [492, 307] on link "53 Oddball w/ [PERSON_NAME] & [PERSON_NAME]" at bounding box center [487, 313] width 133 height 133
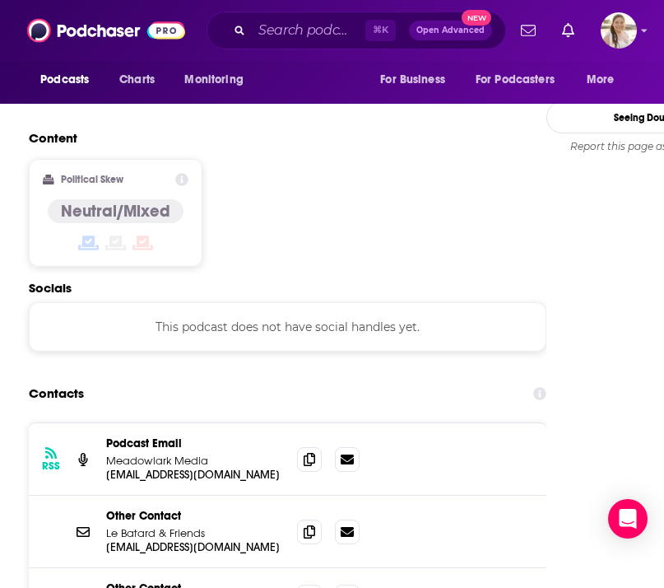
scroll to position [1442, 0]
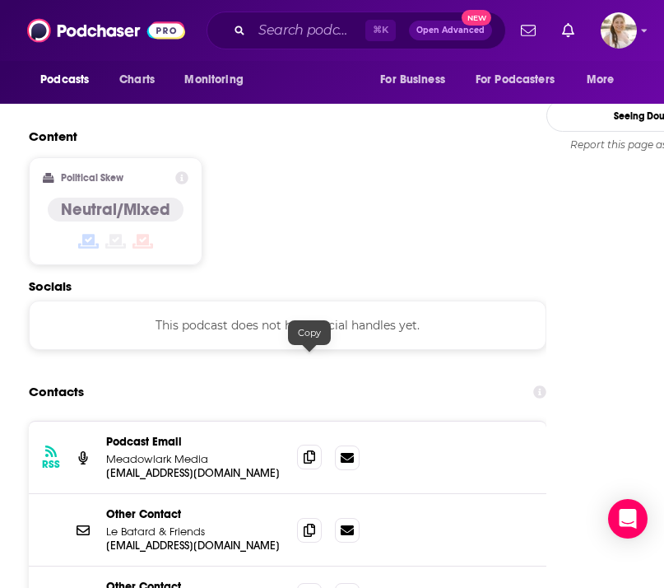
click at [312, 450] on icon at bounding box center [310, 456] width 12 height 13
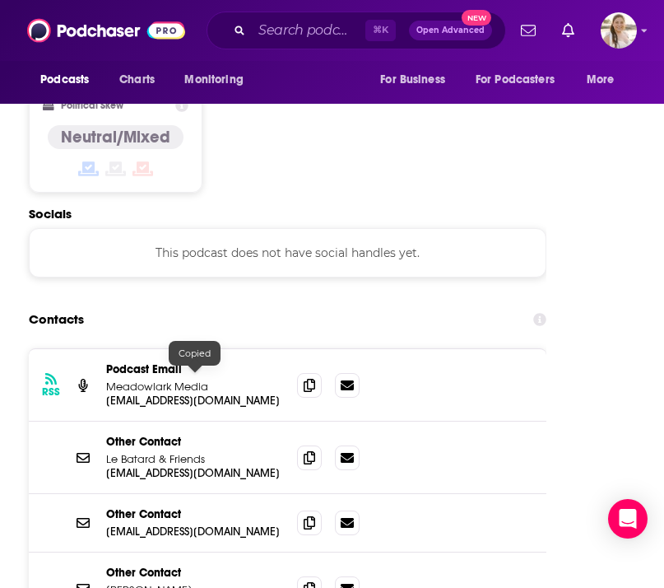
scroll to position [1516, 0]
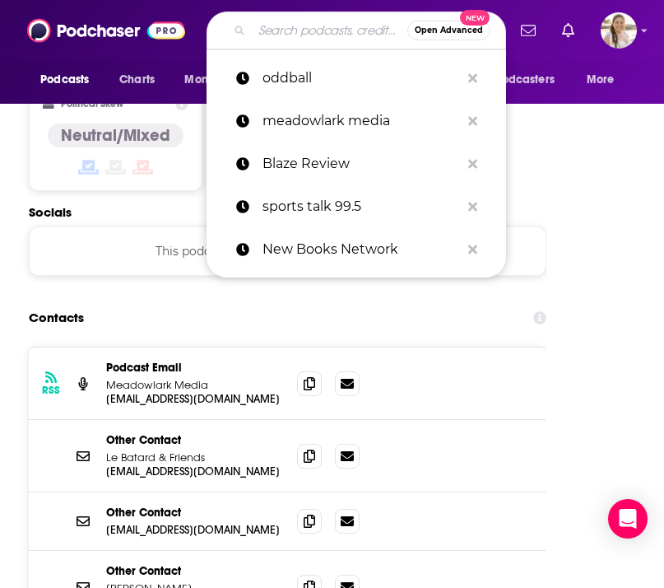
click at [323, 29] on input "Search podcasts, credits, & more..." at bounding box center [330, 30] width 156 height 26
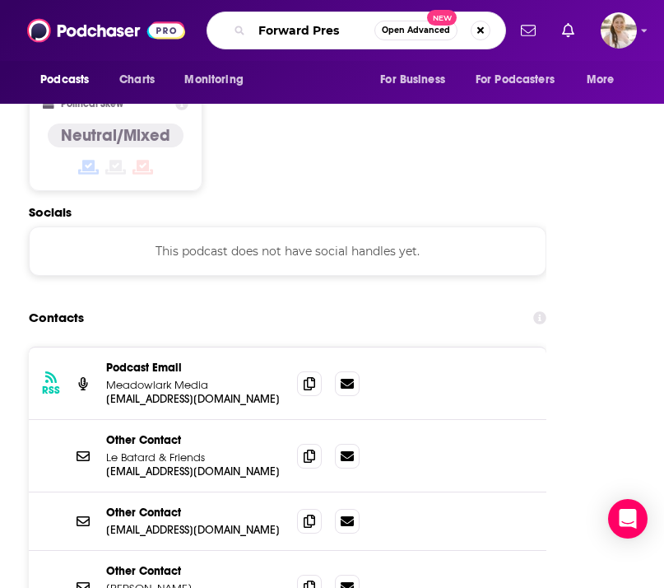
type input "Forward Press"
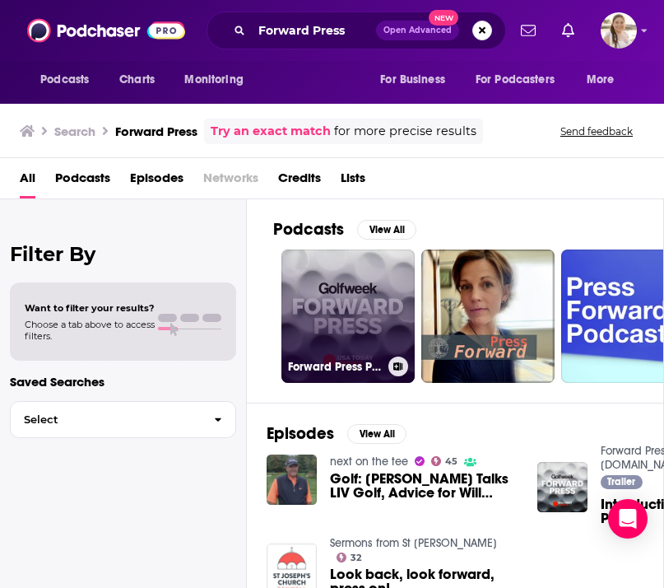
click at [326, 305] on link "Forward Press Podcast from [DOMAIN_NAME]" at bounding box center [347, 315] width 133 height 133
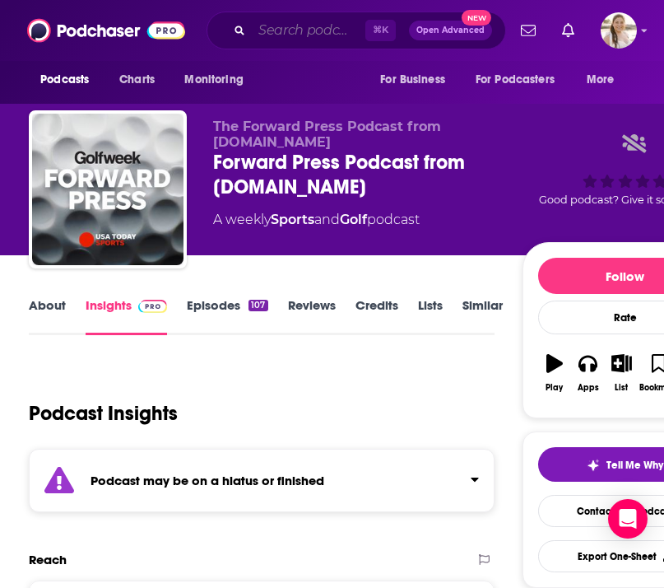
click at [326, 28] on input "Search podcasts, credits, & more..." at bounding box center [309, 30] width 114 height 26
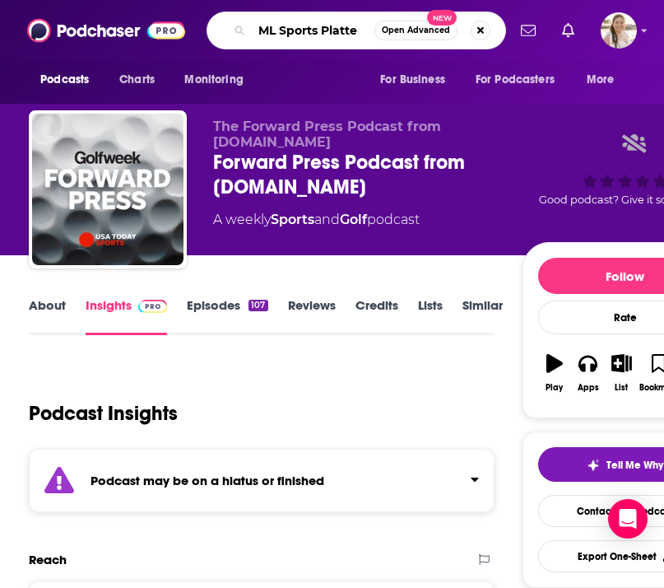
type input "ML Sports Platter"
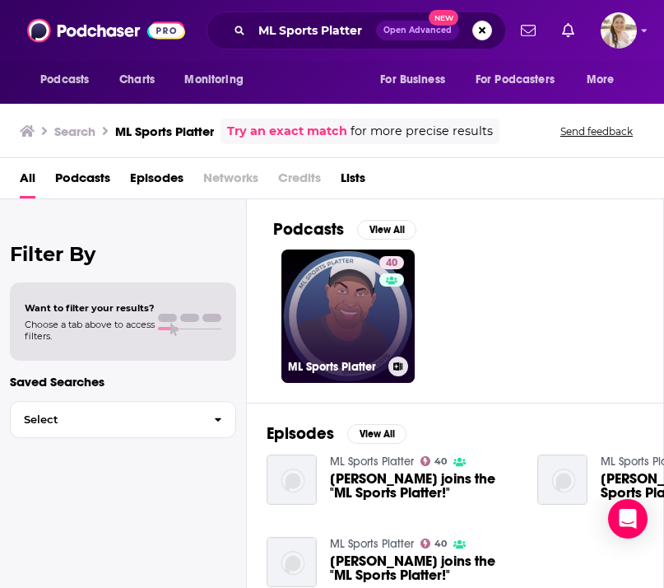
click at [325, 330] on link "40 ML Sports Platter" at bounding box center [347, 315] width 133 height 133
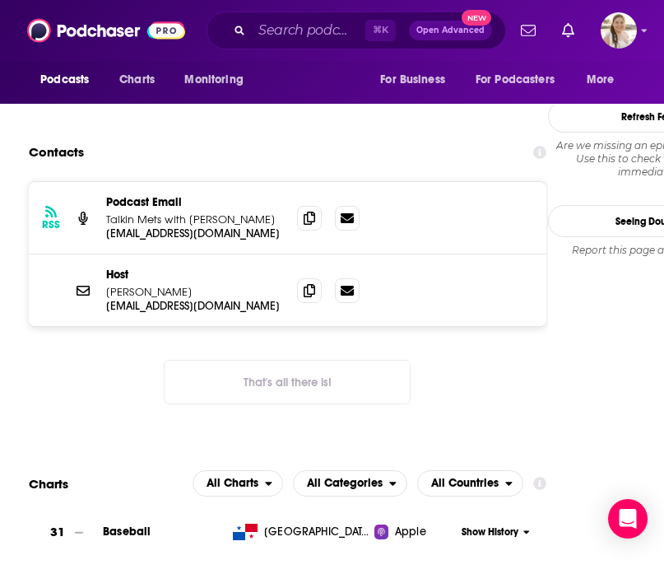
scroll to position [1632, 0]
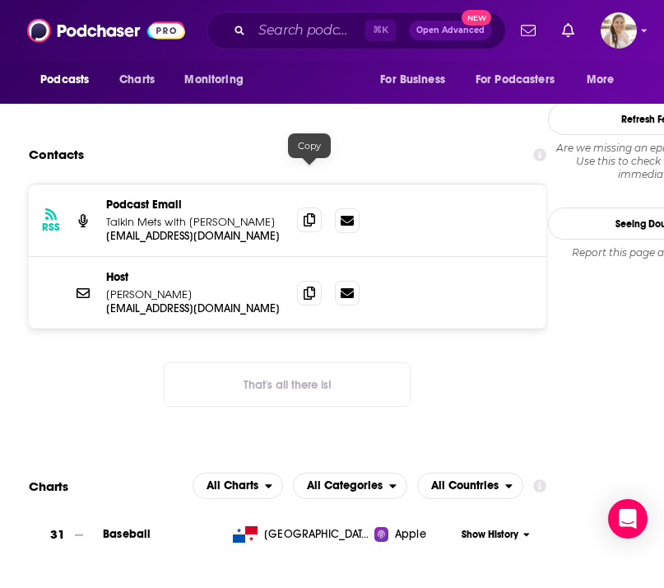
click at [310, 207] on span at bounding box center [309, 219] width 25 height 25
click at [312, 286] on icon at bounding box center [310, 292] width 12 height 13
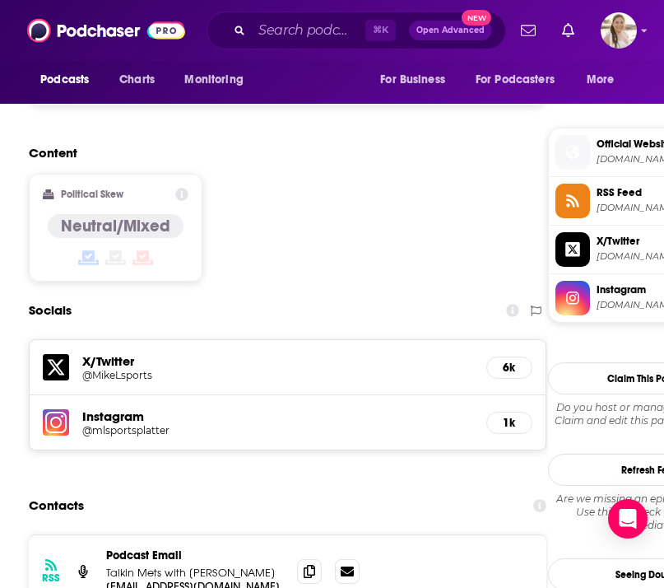
scroll to position [886, 0]
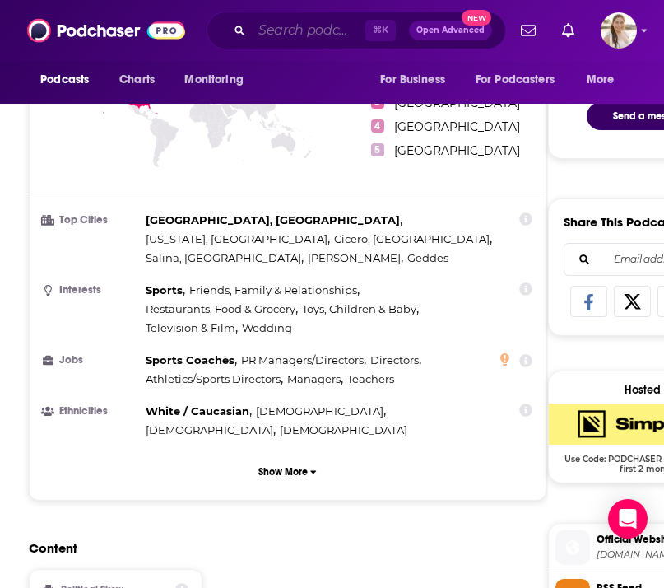
click at [309, 30] on input "Search podcasts, credits, & more..." at bounding box center [309, 30] width 114 height 26
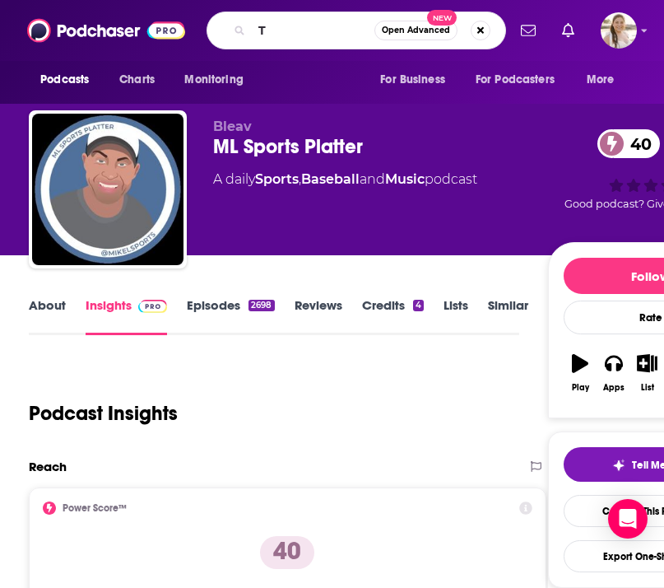
scroll to position [886, 0]
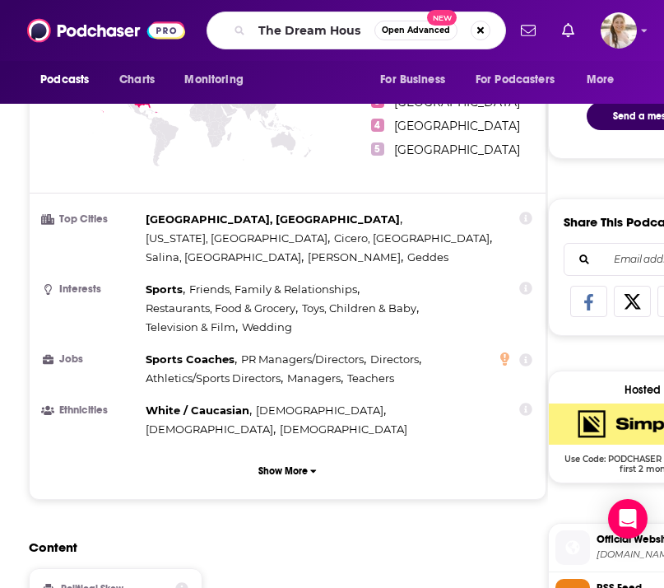
type input "The Dream House"
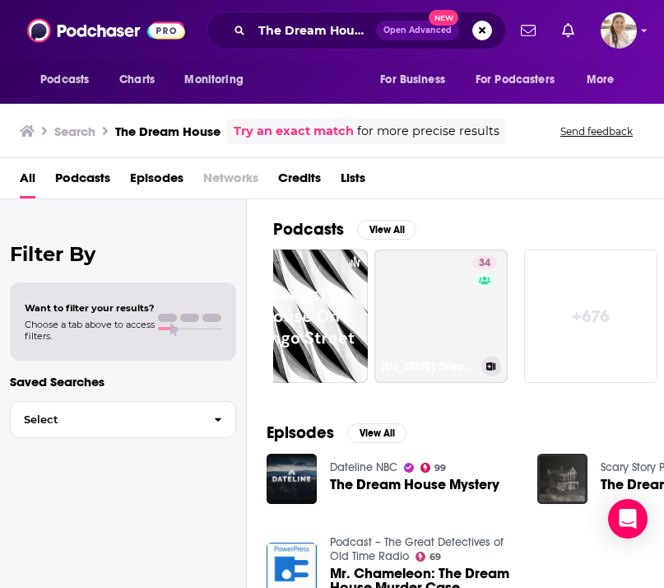
scroll to position [0, 12]
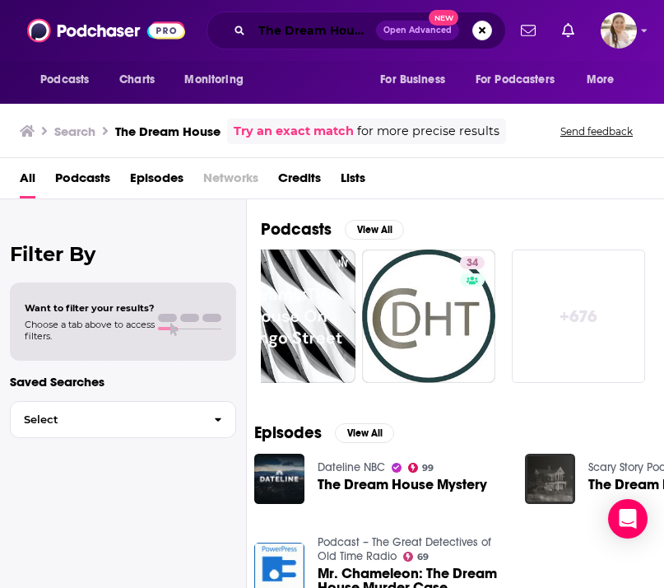
click at [327, 30] on input "The Dream House" at bounding box center [314, 30] width 124 height 26
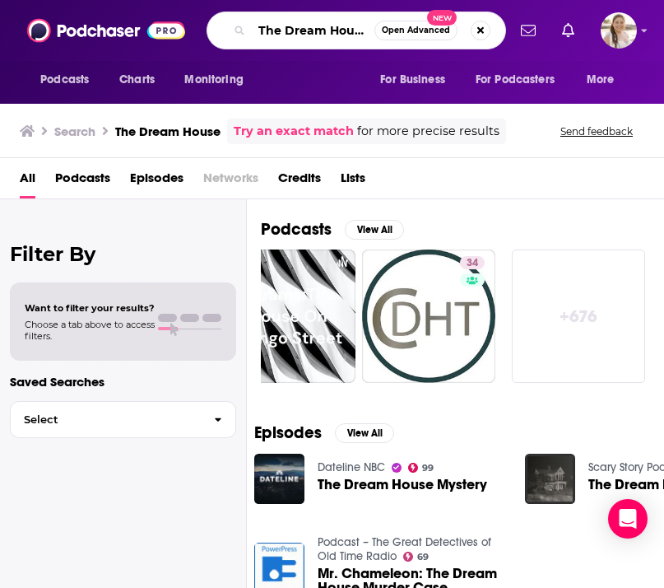
drag, startPoint x: 366, startPoint y: 32, endPoint x: 212, endPoint y: 24, distance: 154.1
click at [212, 24] on div "The Dream House Open Advanced New" at bounding box center [357, 31] width 300 height 38
